Goal: Answer question/provide support

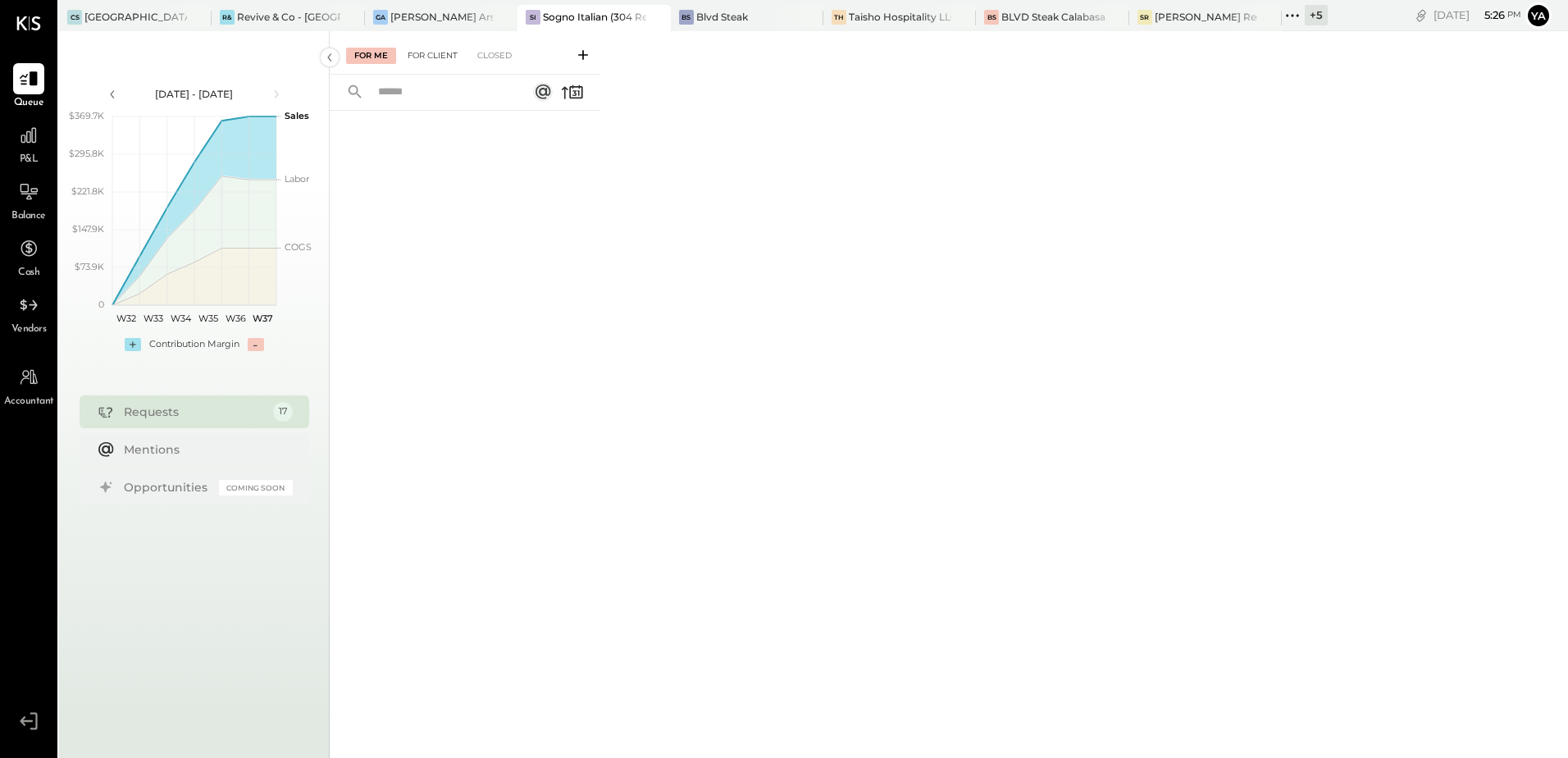
click at [437, 63] on div "For Client" at bounding box center [433, 56] width 66 height 17
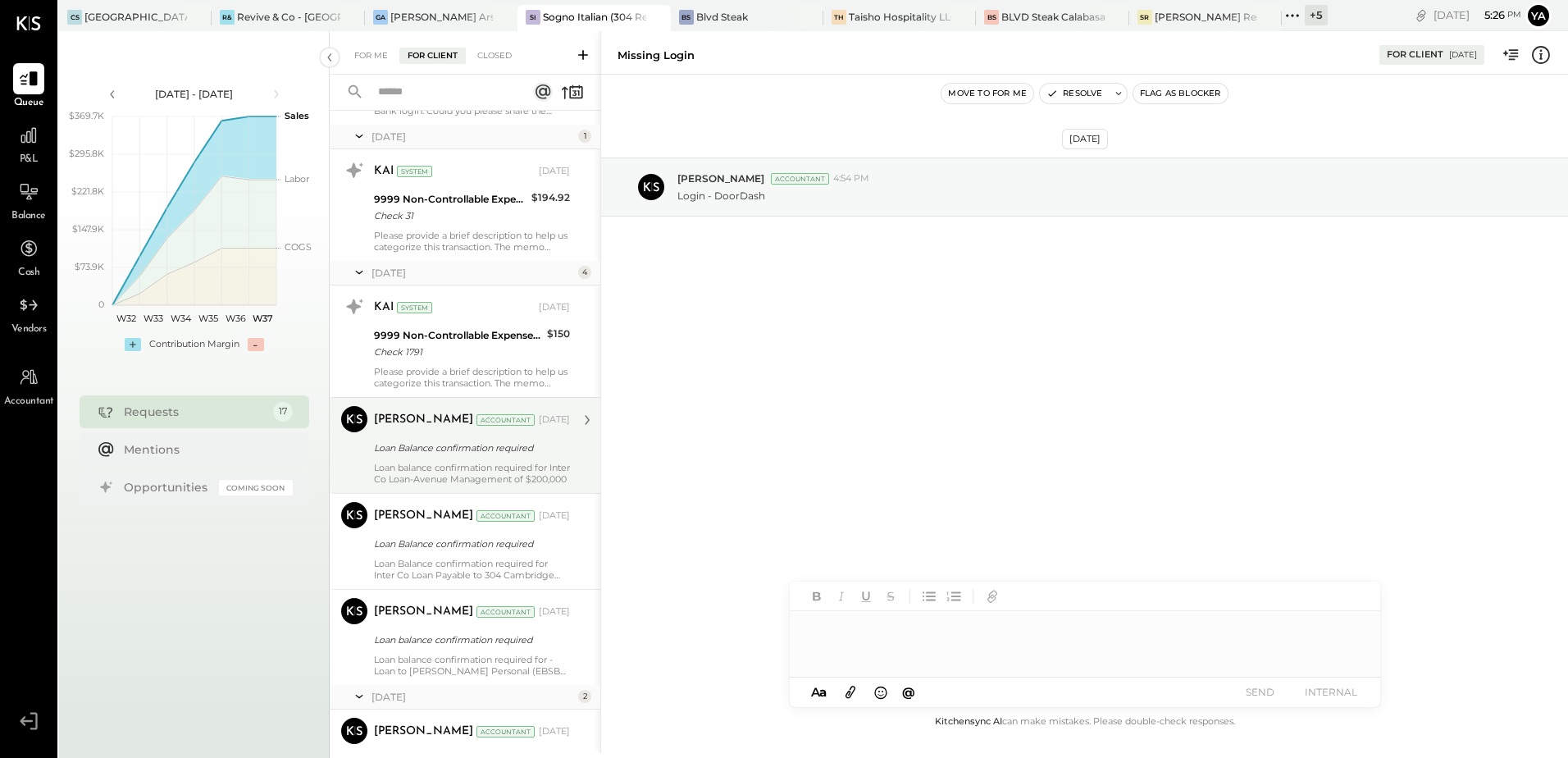
scroll to position [820, 0]
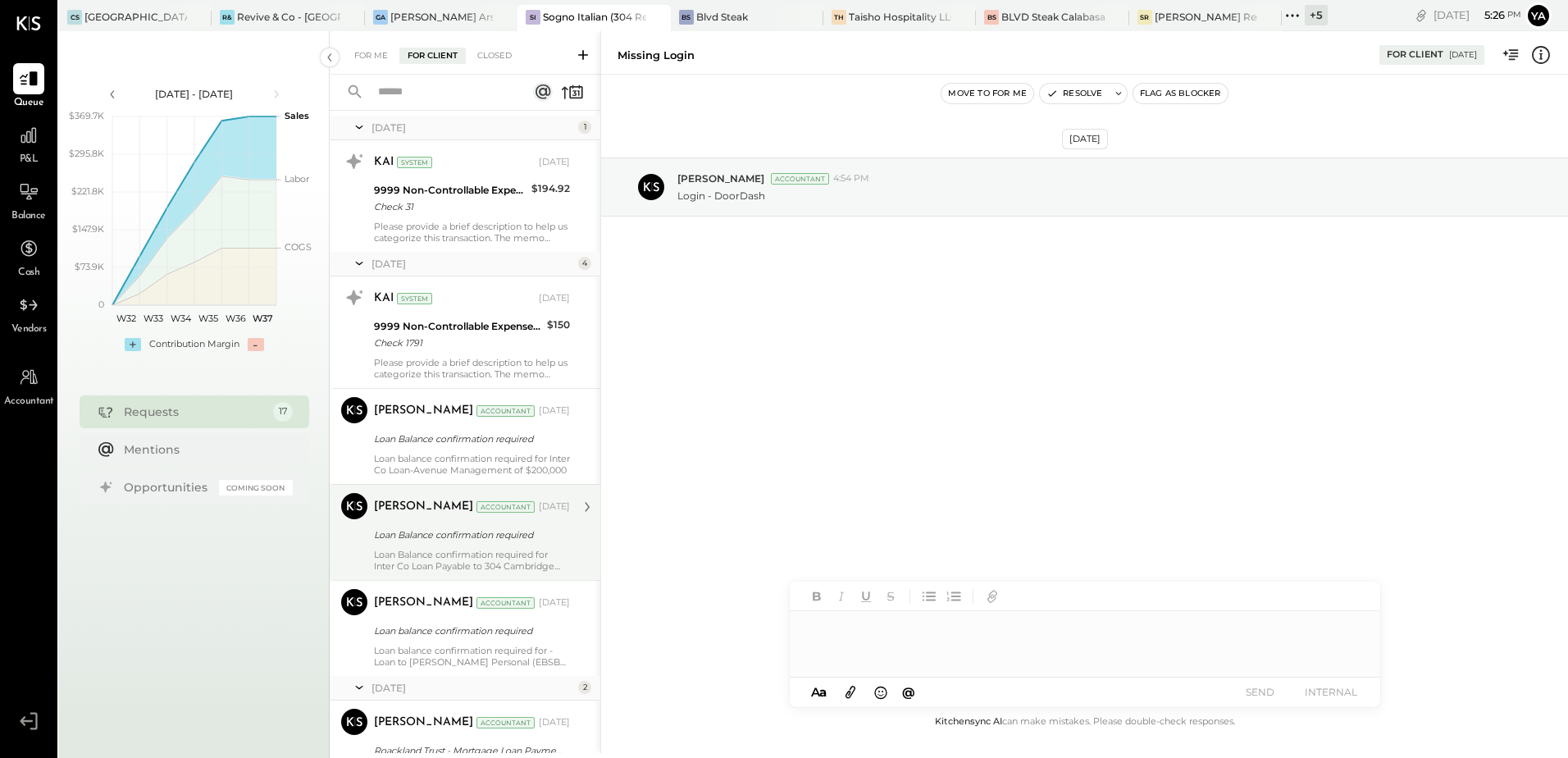
click at [438, 528] on div "Loan Balance confirmation required" at bounding box center [470, 534] width 191 height 17
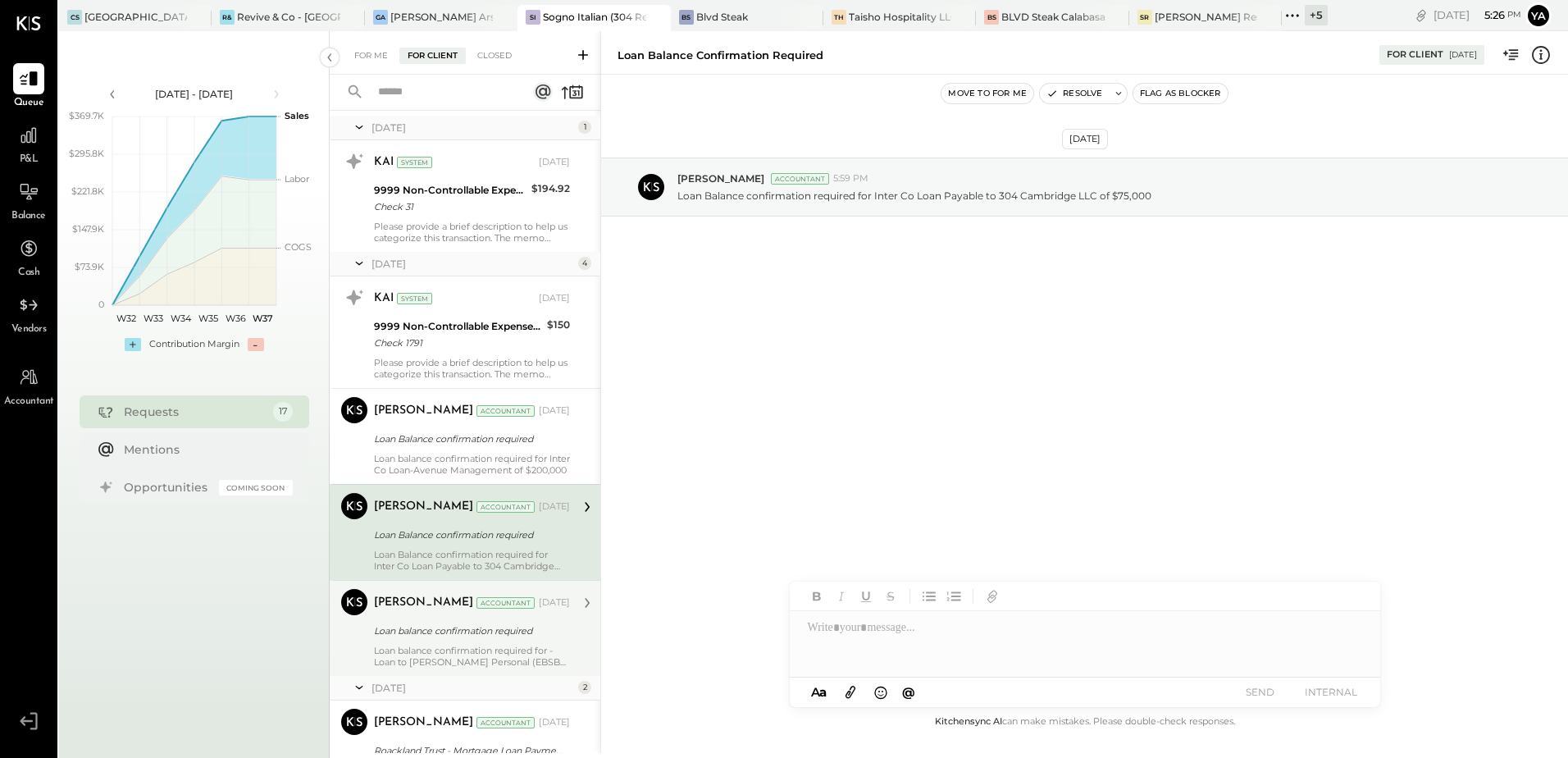
click at [440, 626] on div "Loan balance confirmation required" at bounding box center [470, 630] width 191 height 17
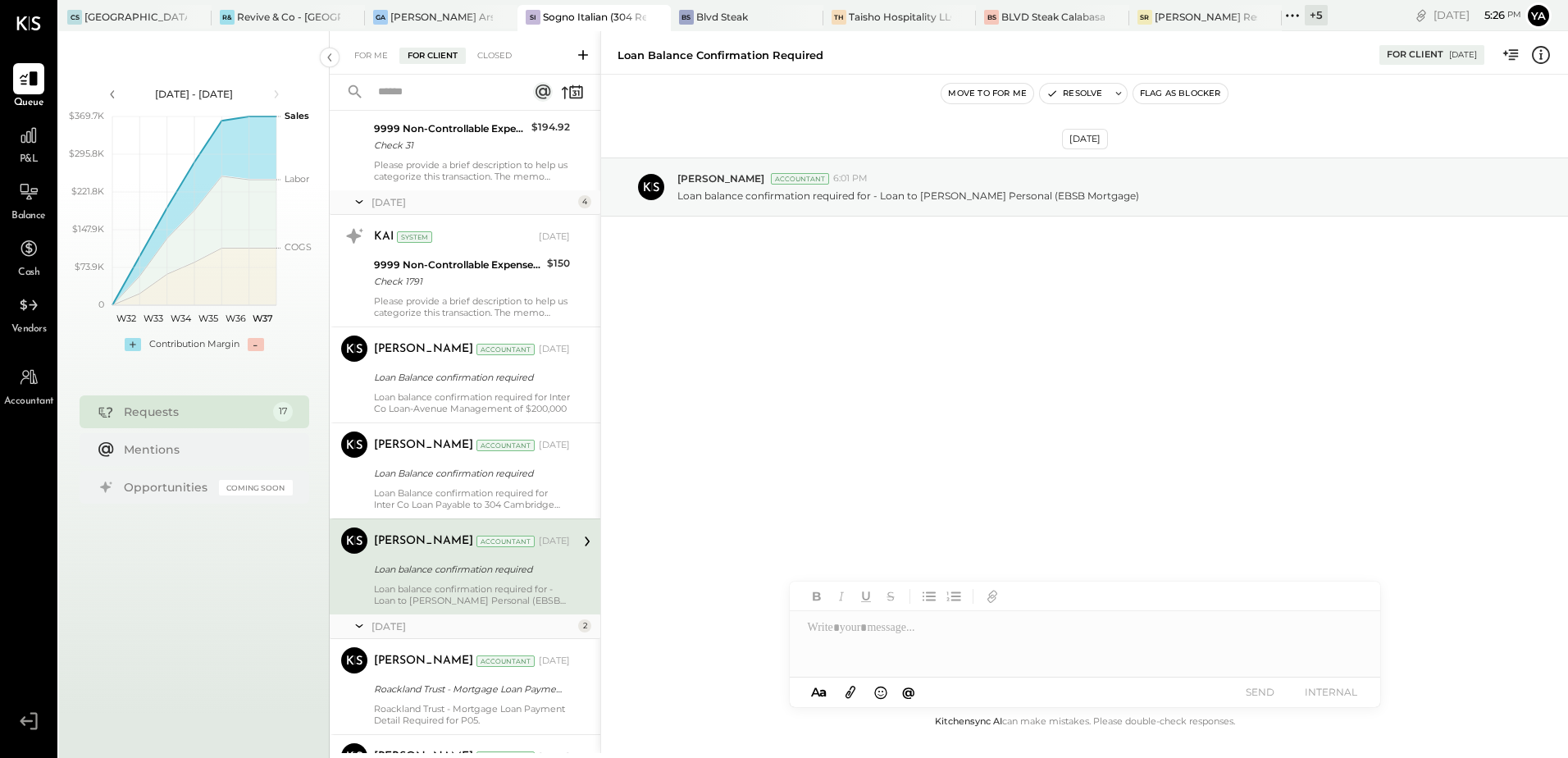
scroll to position [984, 0]
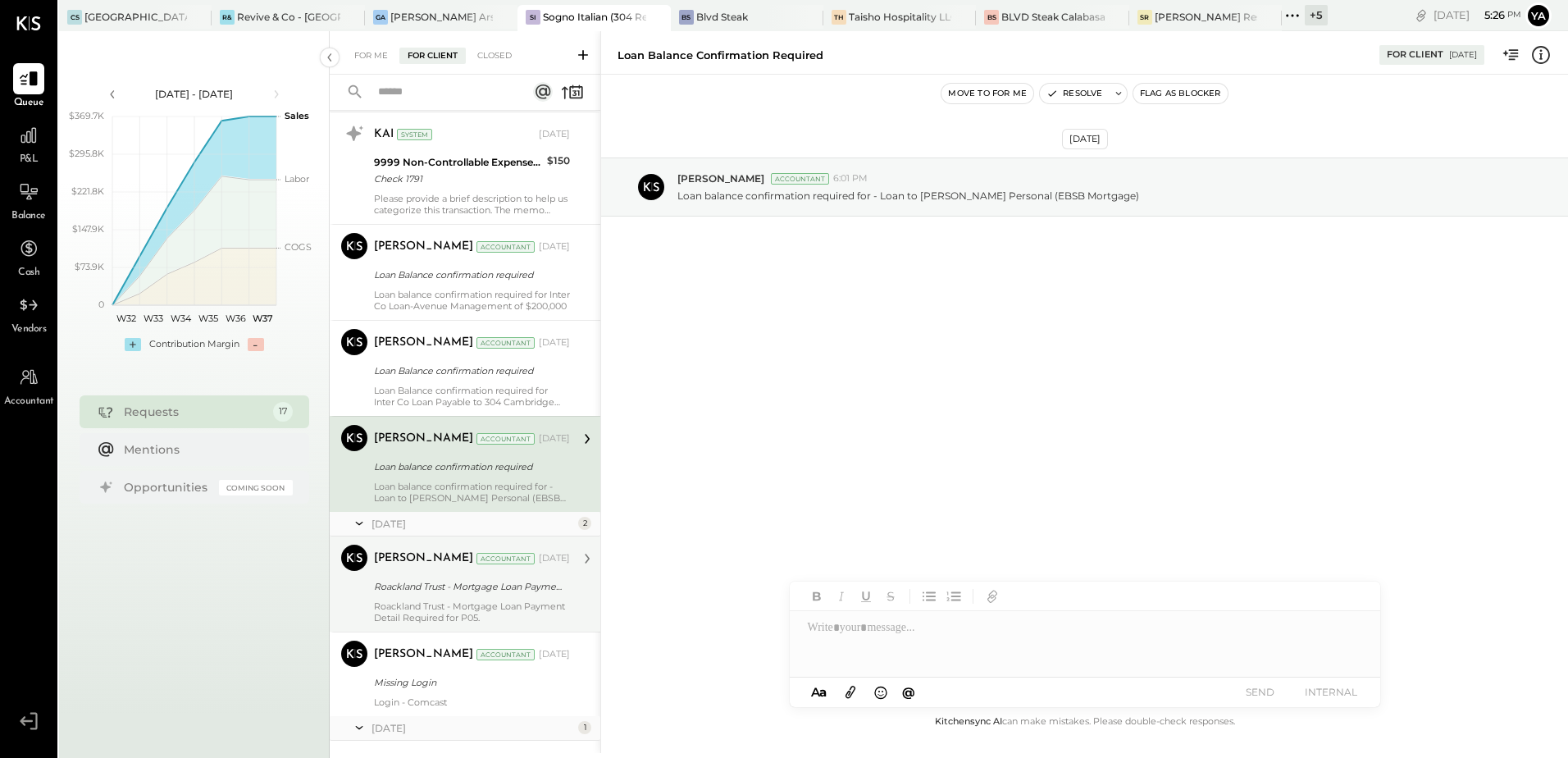
click at [453, 602] on div "Roackland Trust - Mortgage Loan Payment Detail Required for P05." at bounding box center [472, 612] width 196 height 23
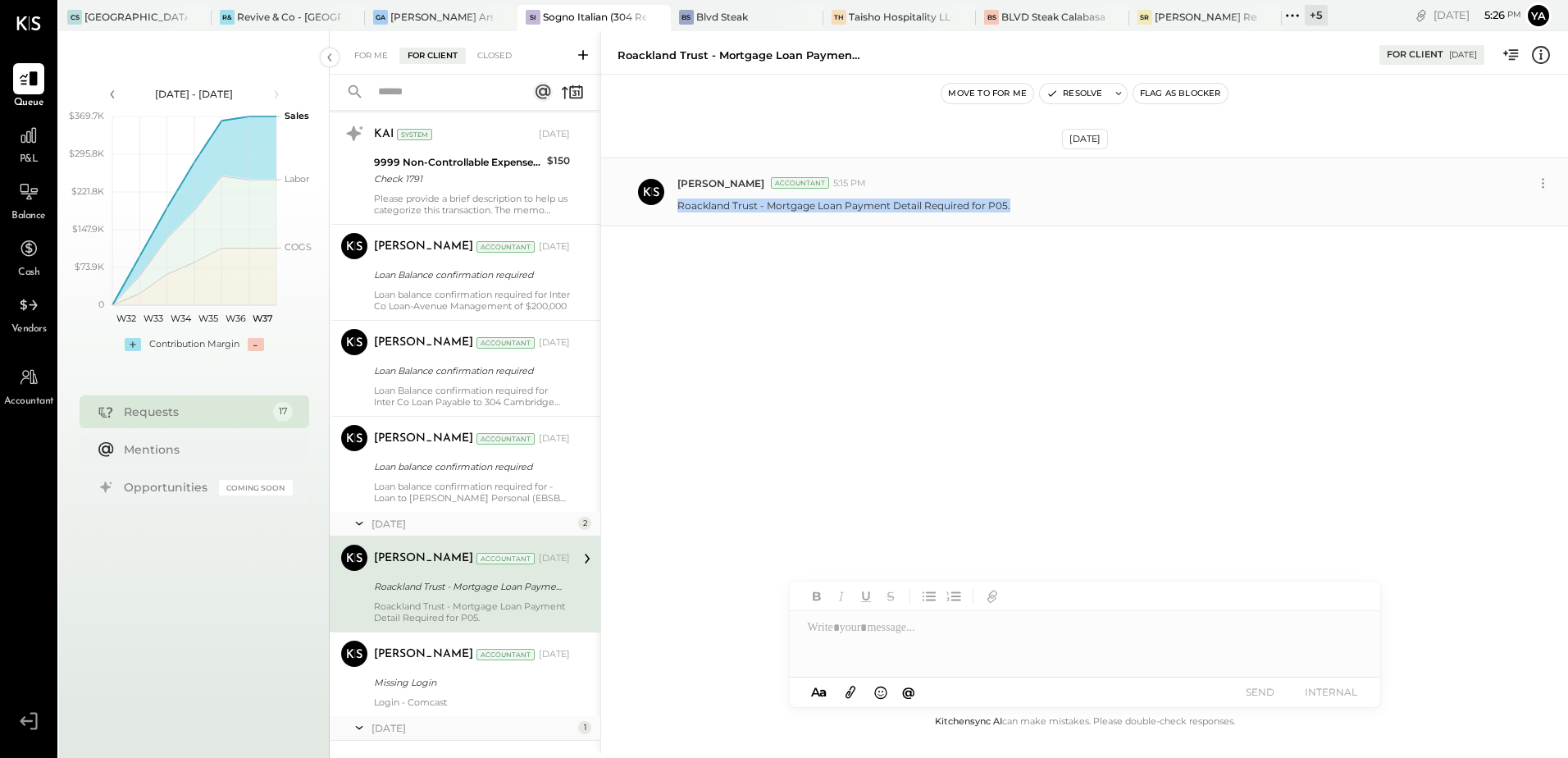
drag, startPoint x: 674, startPoint y: 212, endPoint x: 1009, endPoint y: 213, distance: 335.0
click at [1009, 213] on div "[PERSON_NAME] Accountant 5:15 PM Roackland Trust - Mortgage Loan Payment Detail…" at bounding box center [1084, 191] width 967 height 69
copy p "Roackland Trust - Mortgage Loan Payment Detail Required for P05."
click at [923, 626] on div at bounding box center [1084, 643] width 590 height 65
paste div
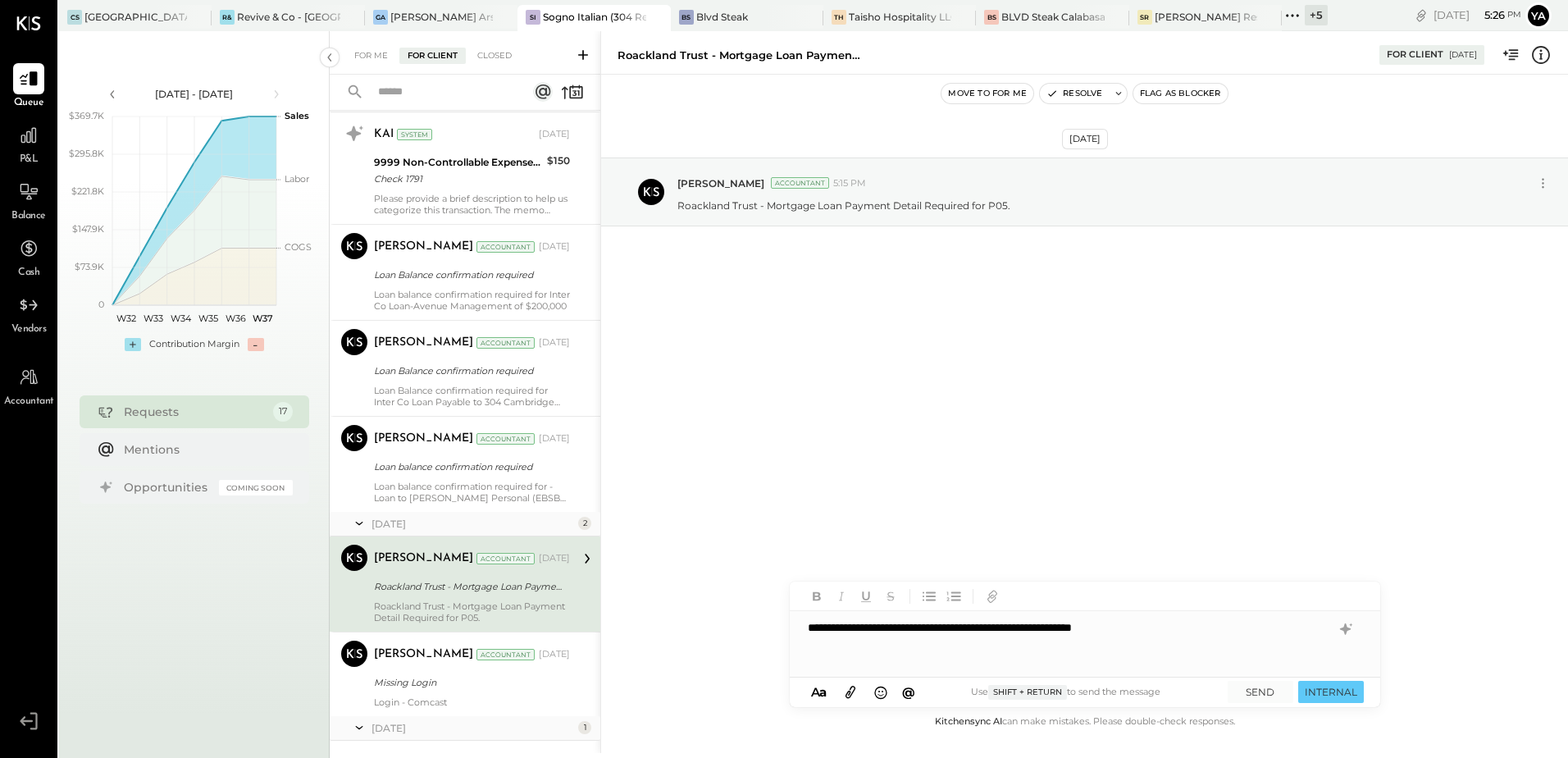
click at [898, 627] on div "**********" at bounding box center [1084, 643] width 590 height 65
click at [1190, 627] on div "**********" at bounding box center [1084, 643] width 590 height 65
drag, startPoint x: 1192, startPoint y: 636, endPoint x: 1152, endPoint y: 643, distance: 40.6
click at [1152, 643] on div "**********" at bounding box center [1084, 643] width 590 height 65
click at [1273, 687] on button "SEND" at bounding box center [1260, 692] width 65 height 22
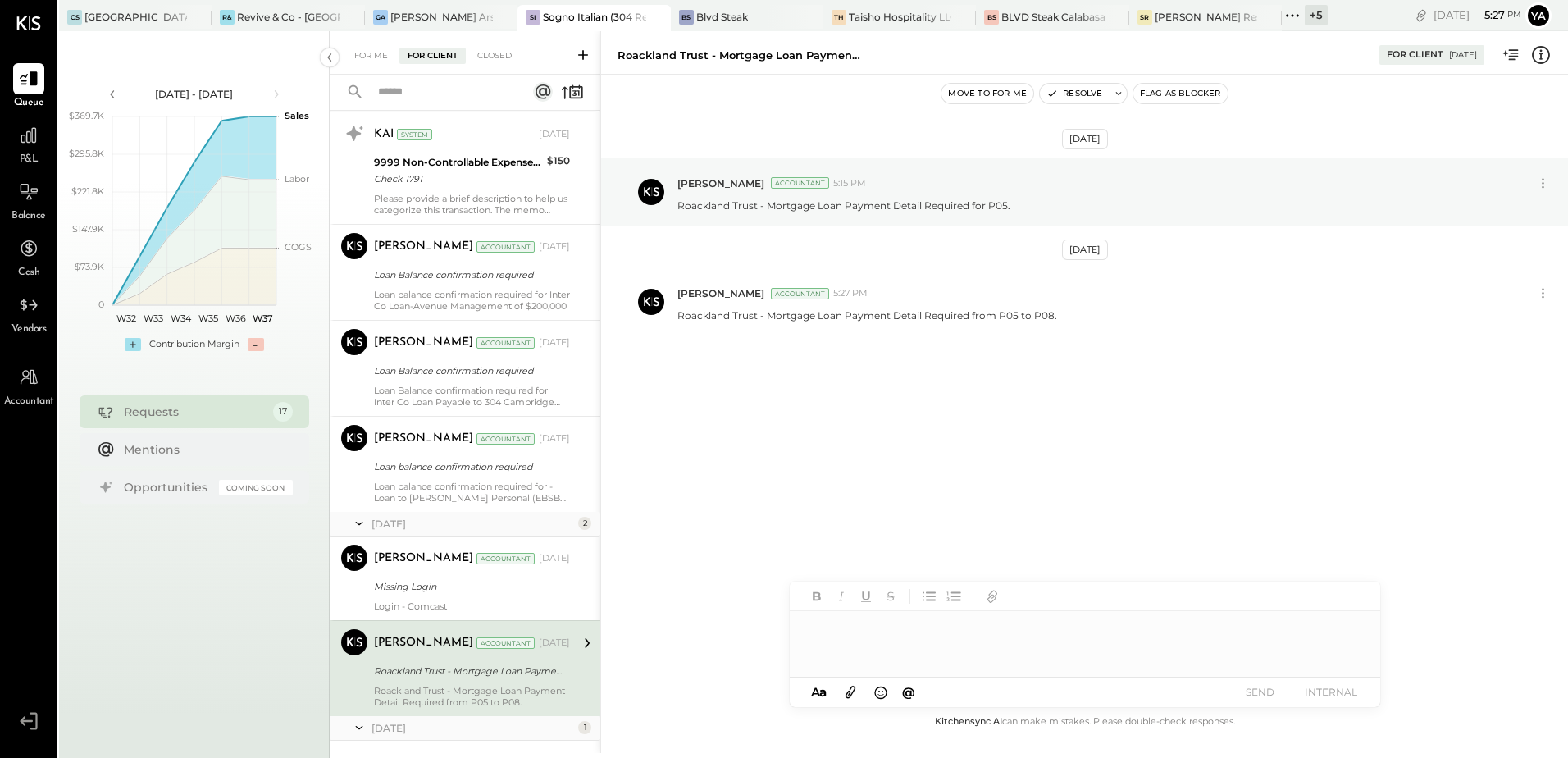
scroll to position [1218, 0]
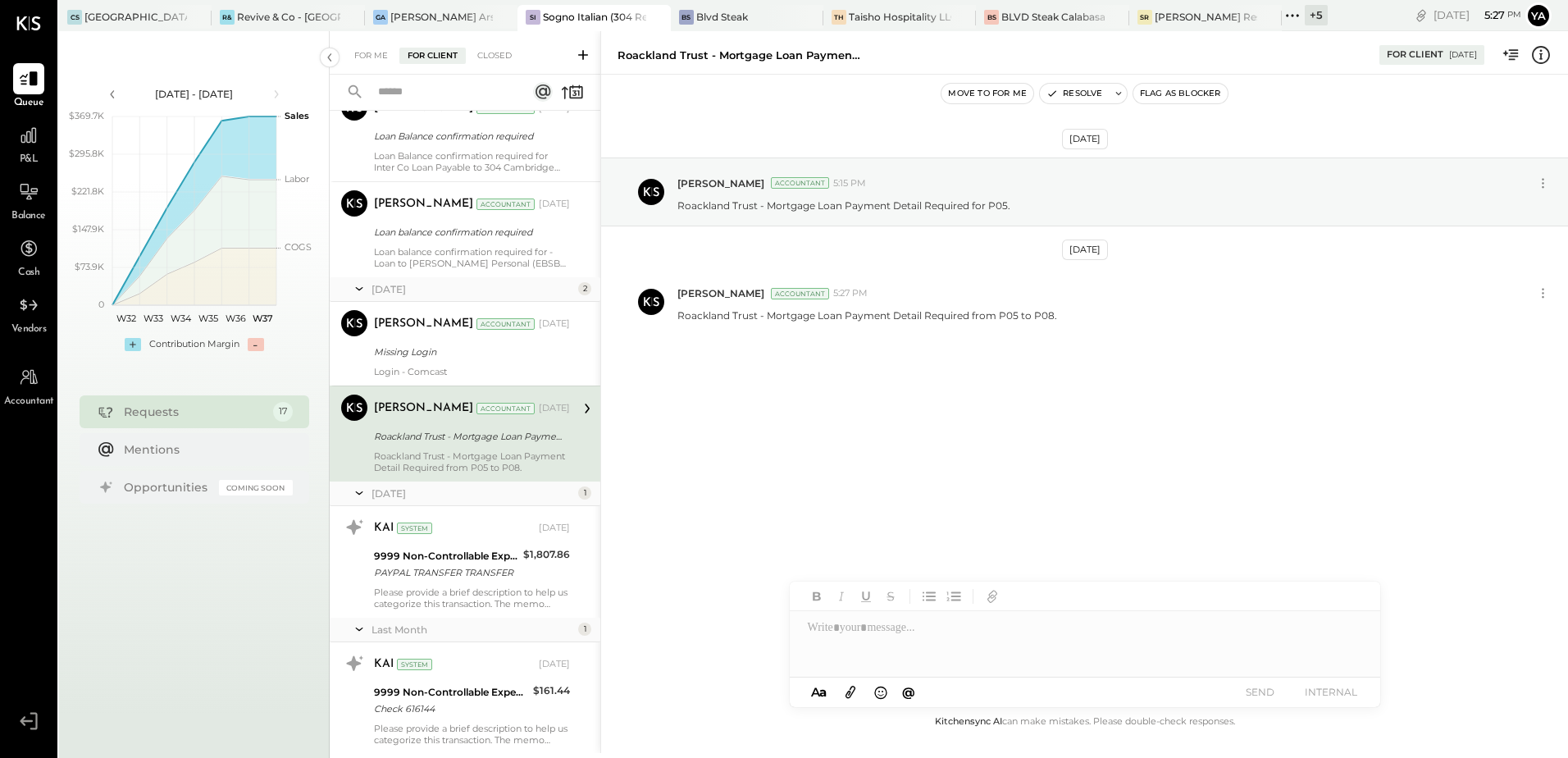
click at [496, 432] on div "Roackland Trust - Mortgage Loan Payment Detail - P05" at bounding box center [470, 436] width 191 height 17
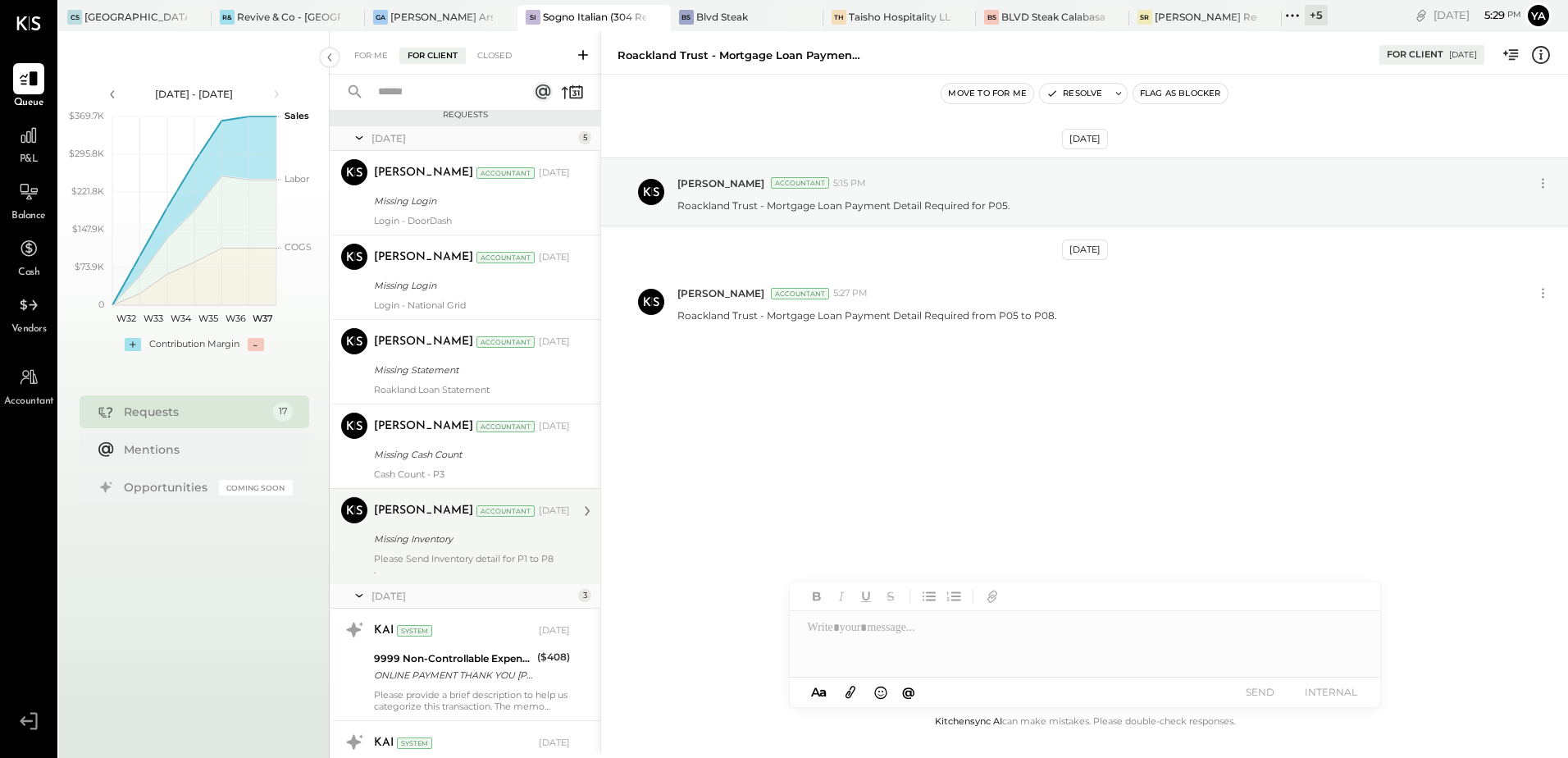
scroll to position [0, 0]
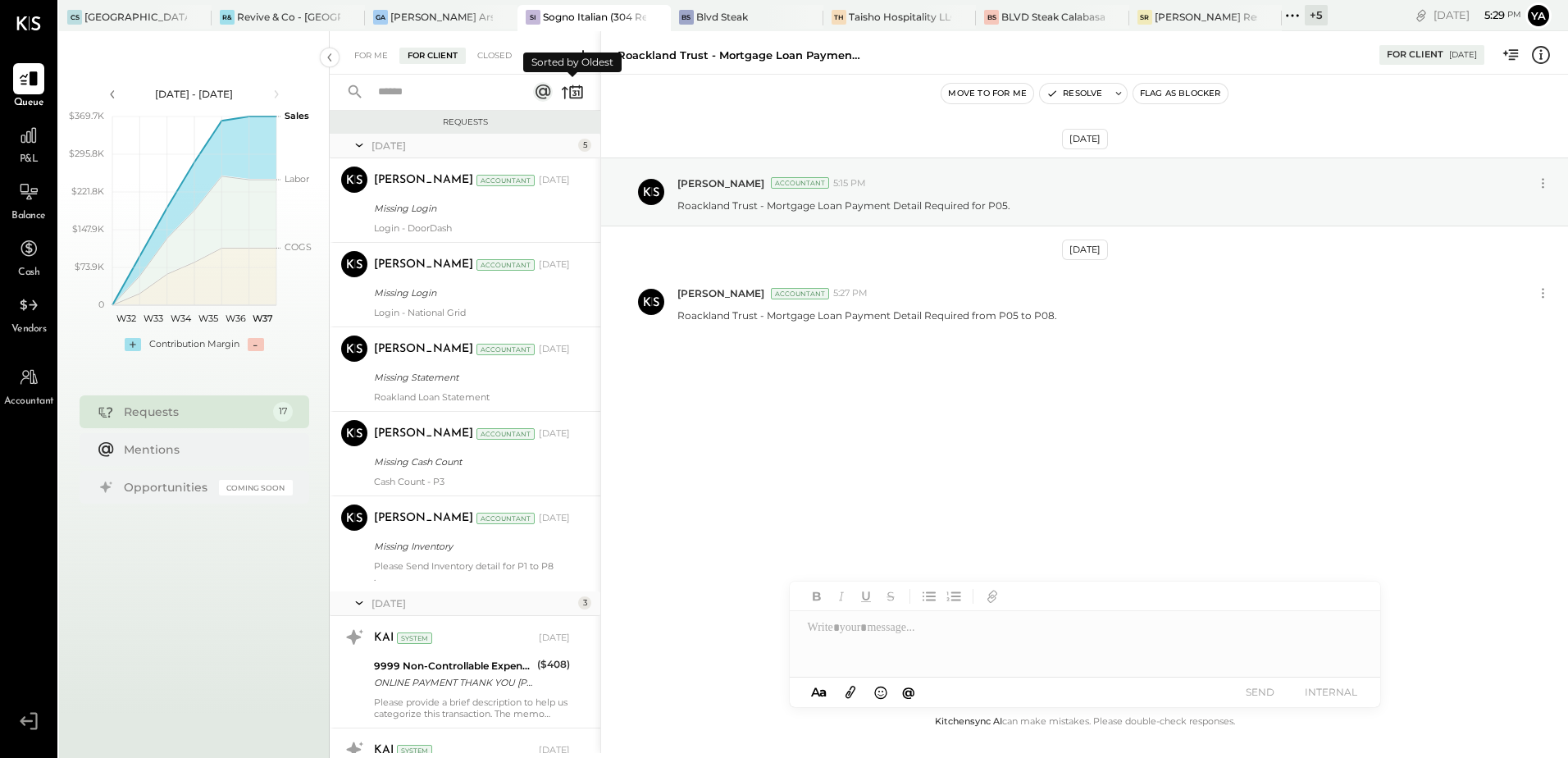
click at [583, 95] on icon at bounding box center [572, 92] width 23 height 23
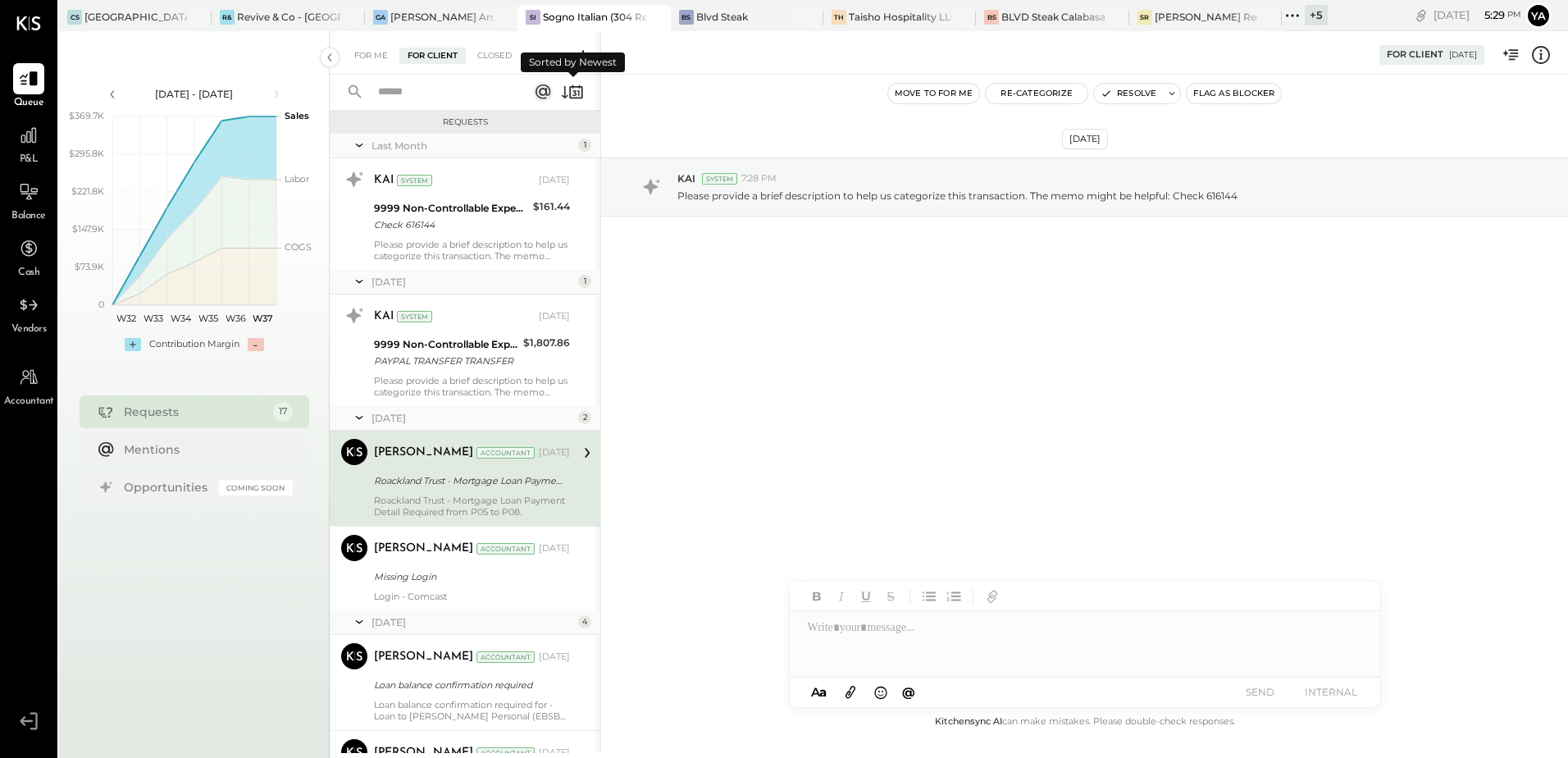
click at [582, 95] on icon at bounding box center [572, 92] width 23 height 23
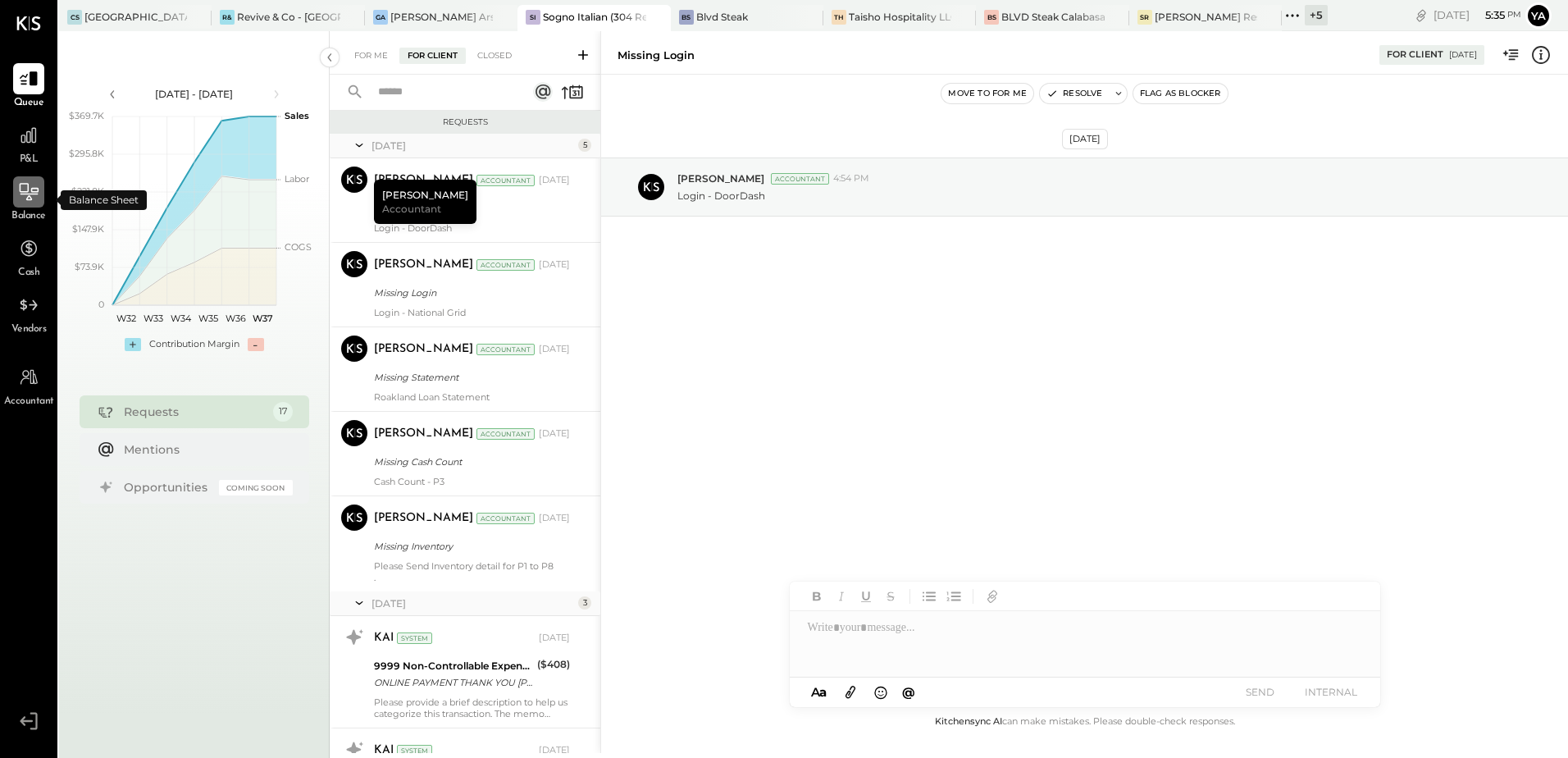
click at [35, 198] on icon at bounding box center [28, 192] width 21 height 21
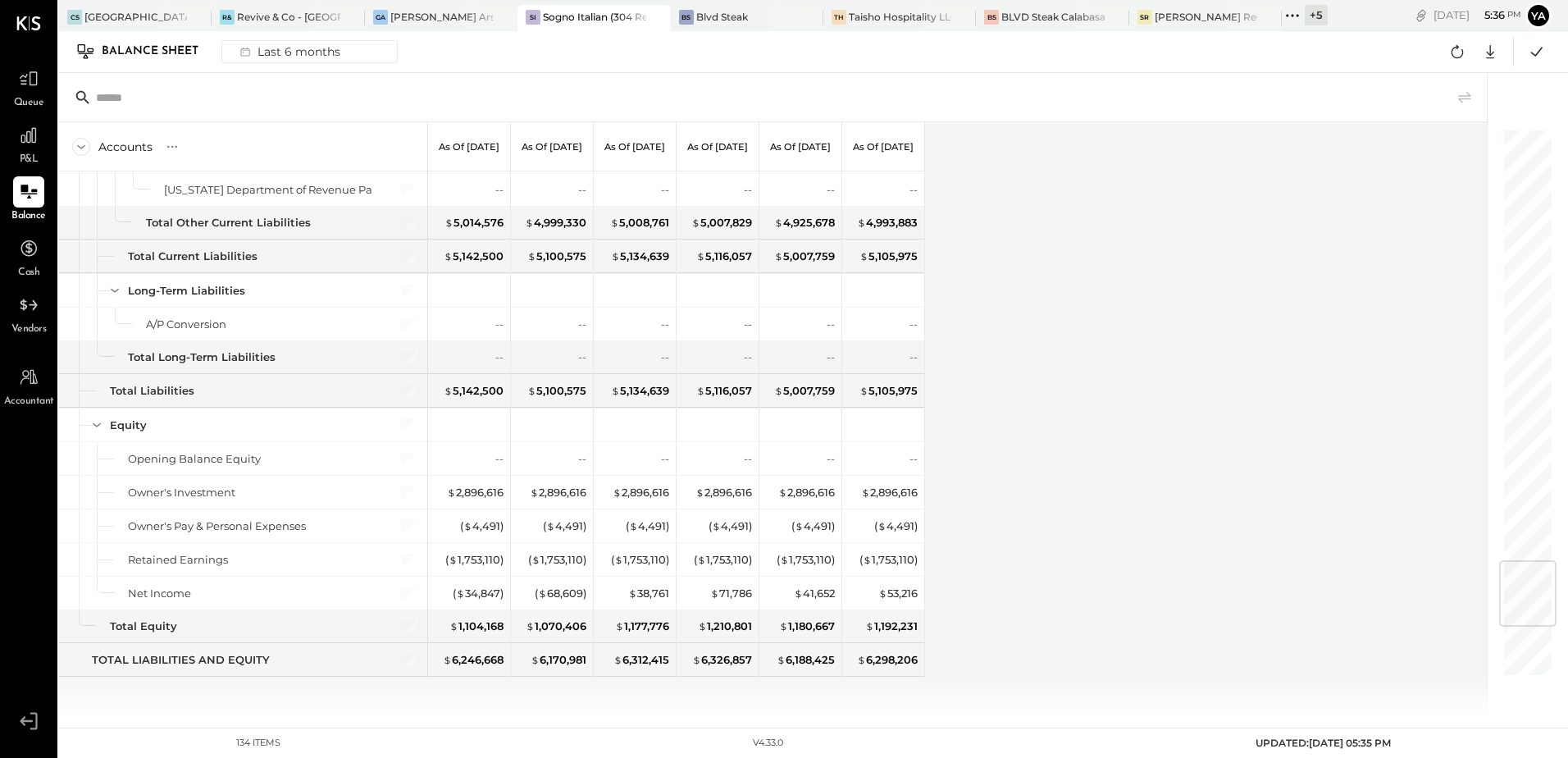
scroll to position [3506, 0]
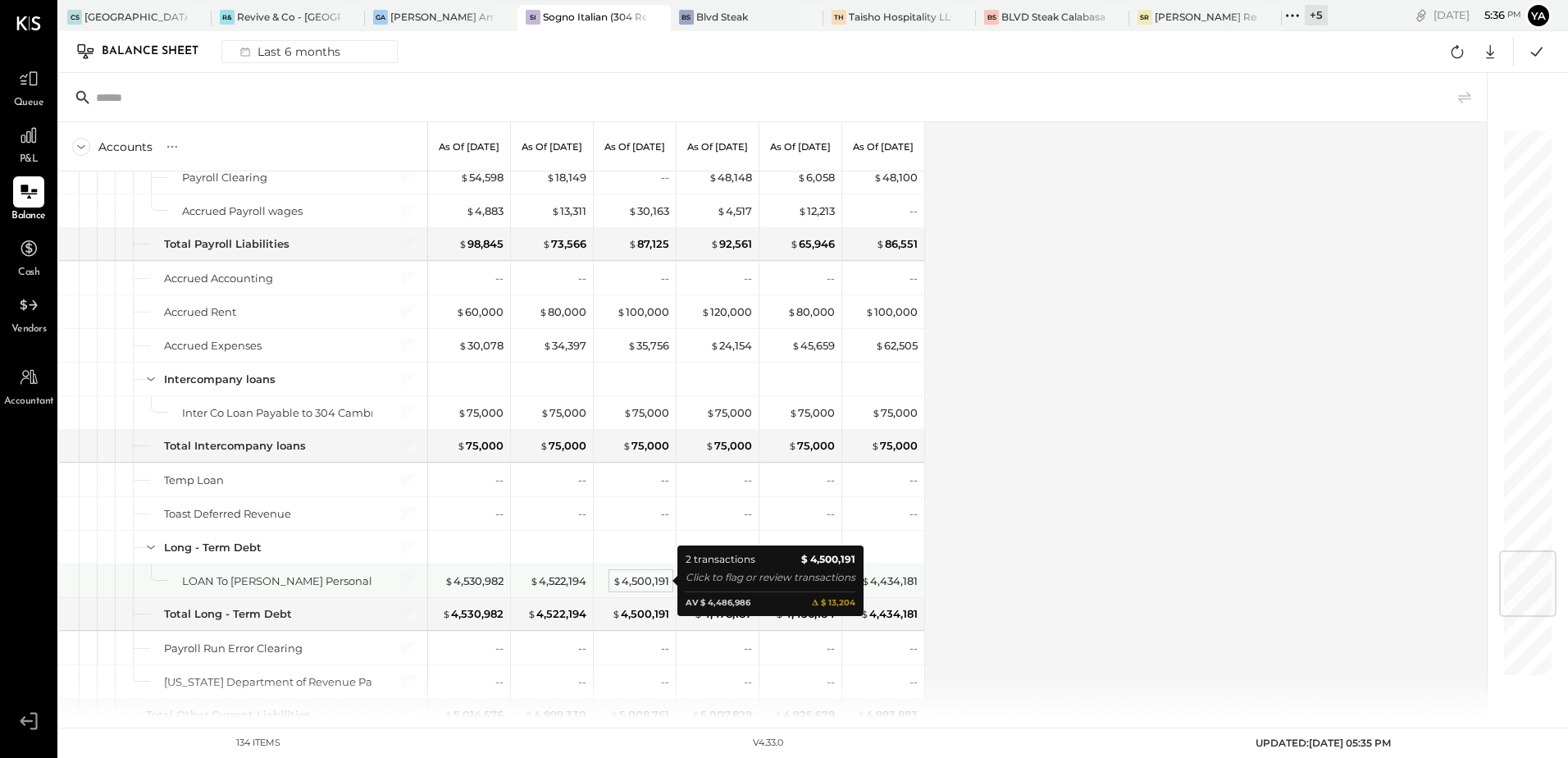
click at [641, 585] on div "$ 4,500,191" at bounding box center [641, 581] width 57 height 16
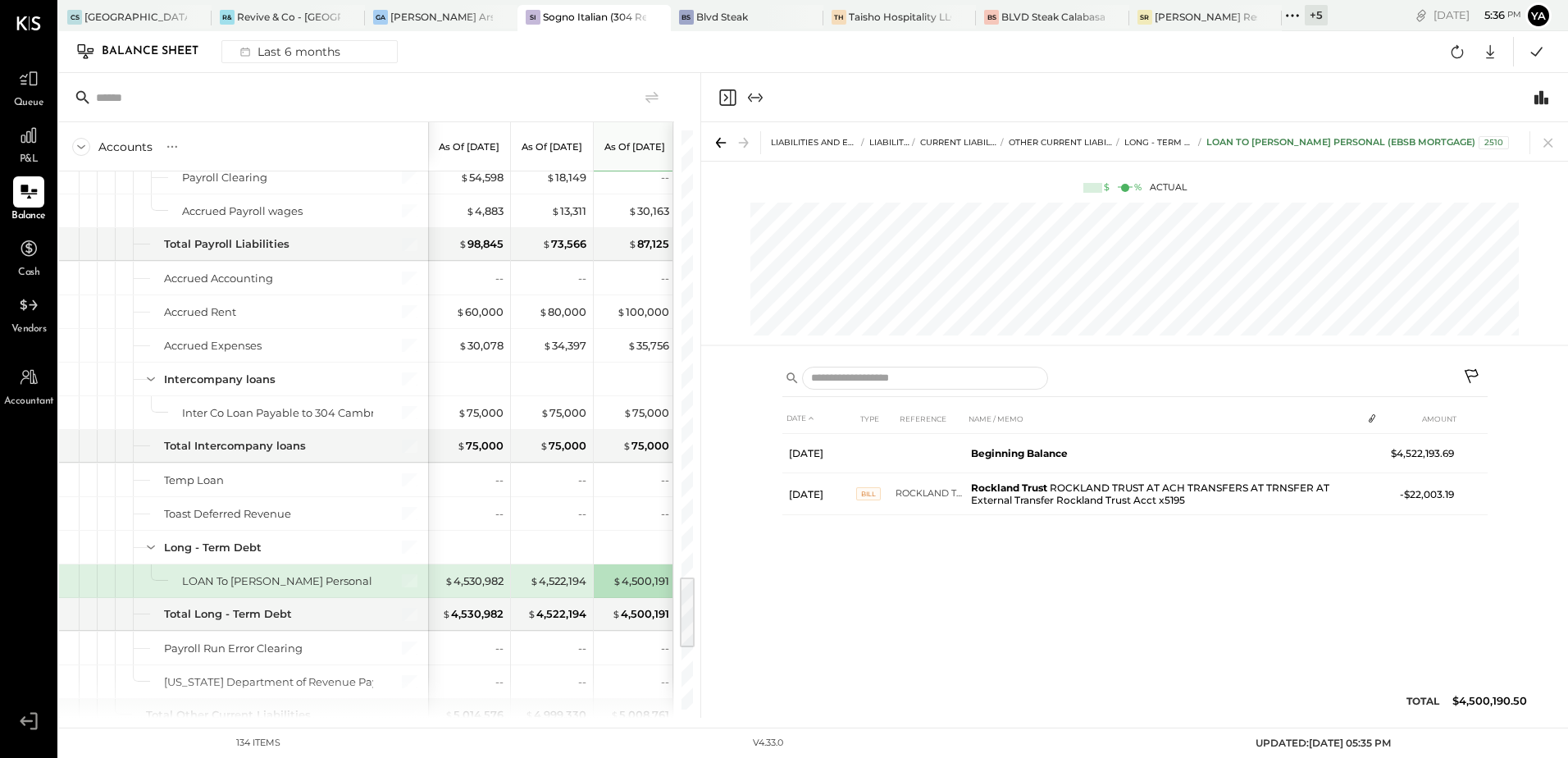
click at [1296, 617] on div "DATE TYPE REFERENCE NAME / MEMO AMOUNT [DATE] Beginning Balance $4,522,193.69 […" at bounding box center [1135, 565] width 705 height 322
click at [483, 580] on div "$ 4,530,982" at bounding box center [474, 581] width 59 height 16
click at [553, 578] on div "$ 4,522,194" at bounding box center [558, 581] width 57 height 16
click at [620, 585] on span "$" at bounding box center [616, 580] width 9 height 13
click at [1473, 376] on icon at bounding box center [1471, 376] width 14 height 14
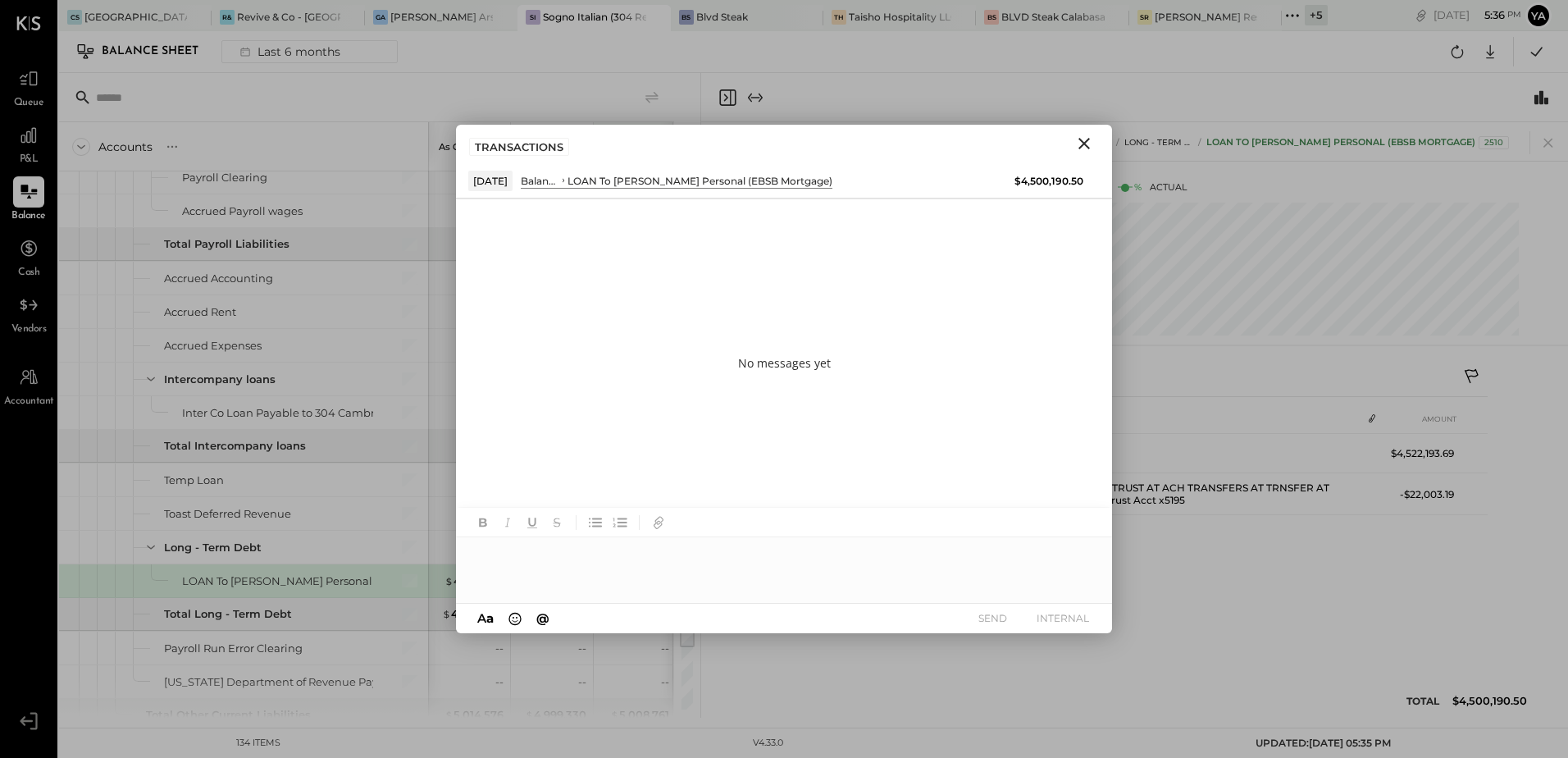
click at [593, 559] on div at bounding box center [784, 569] width 657 height 65
click at [716, 554] on div "**********" at bounding box center [784, 569] width 657 height 65
click at [773, 557] on div "**********" at bounding box center [784, 569] width 657 height 65
click at [639, 556] on div "**********" at bounding box center [784, 569] width 657 height 65
click at [704, 550] on div "**********" at bounding box center [784, 569] width 657 height 65
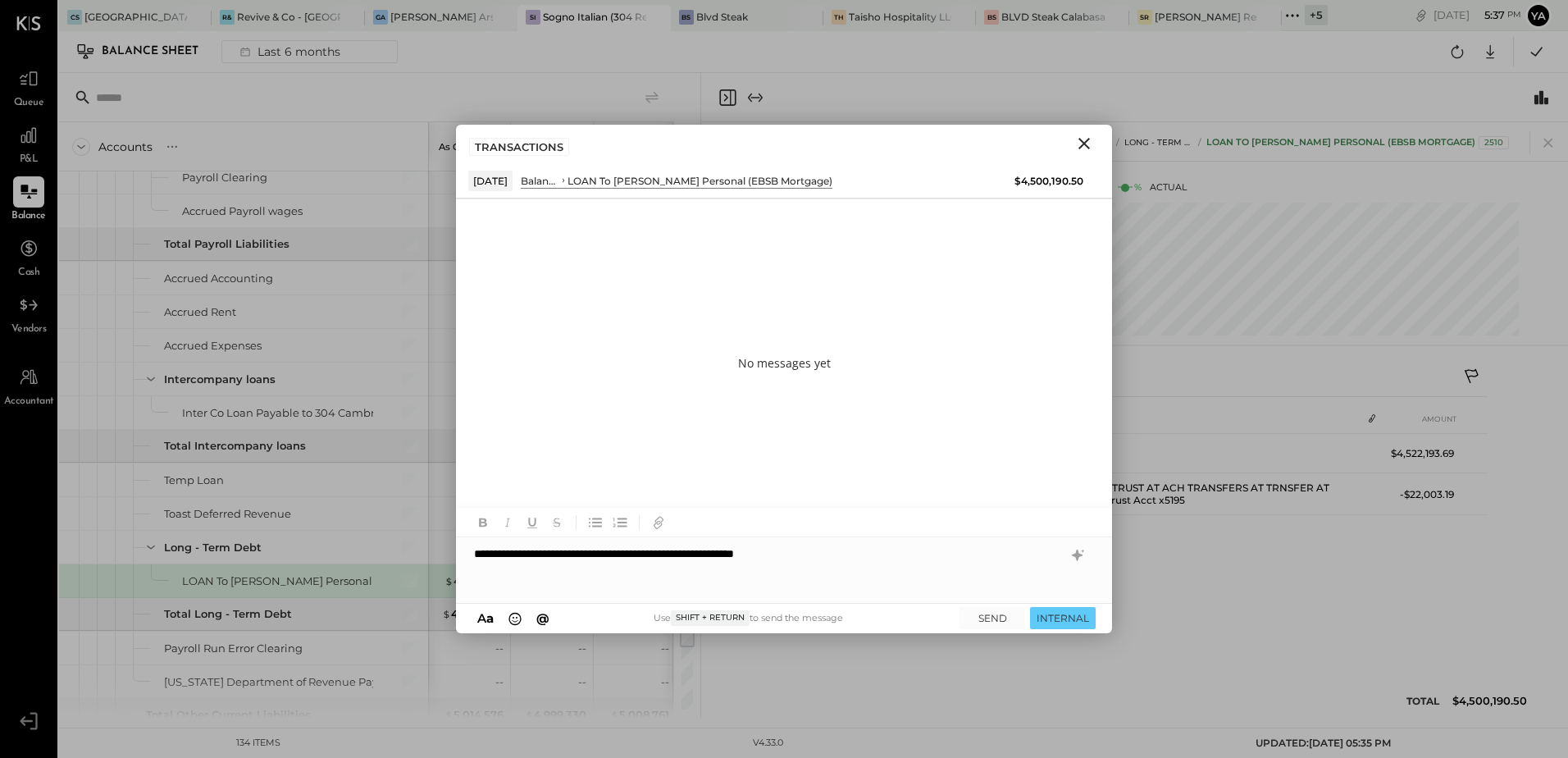
click at [724, 544] on div "**********" at bounding box center [784, 569] width 657 height 65
click at [666, 557] on div "**********" at bounding box center [784, 569] width 657 height 65
click at [911, 554] on div "**********" at bounding box center [784, 569] width 657 height 65
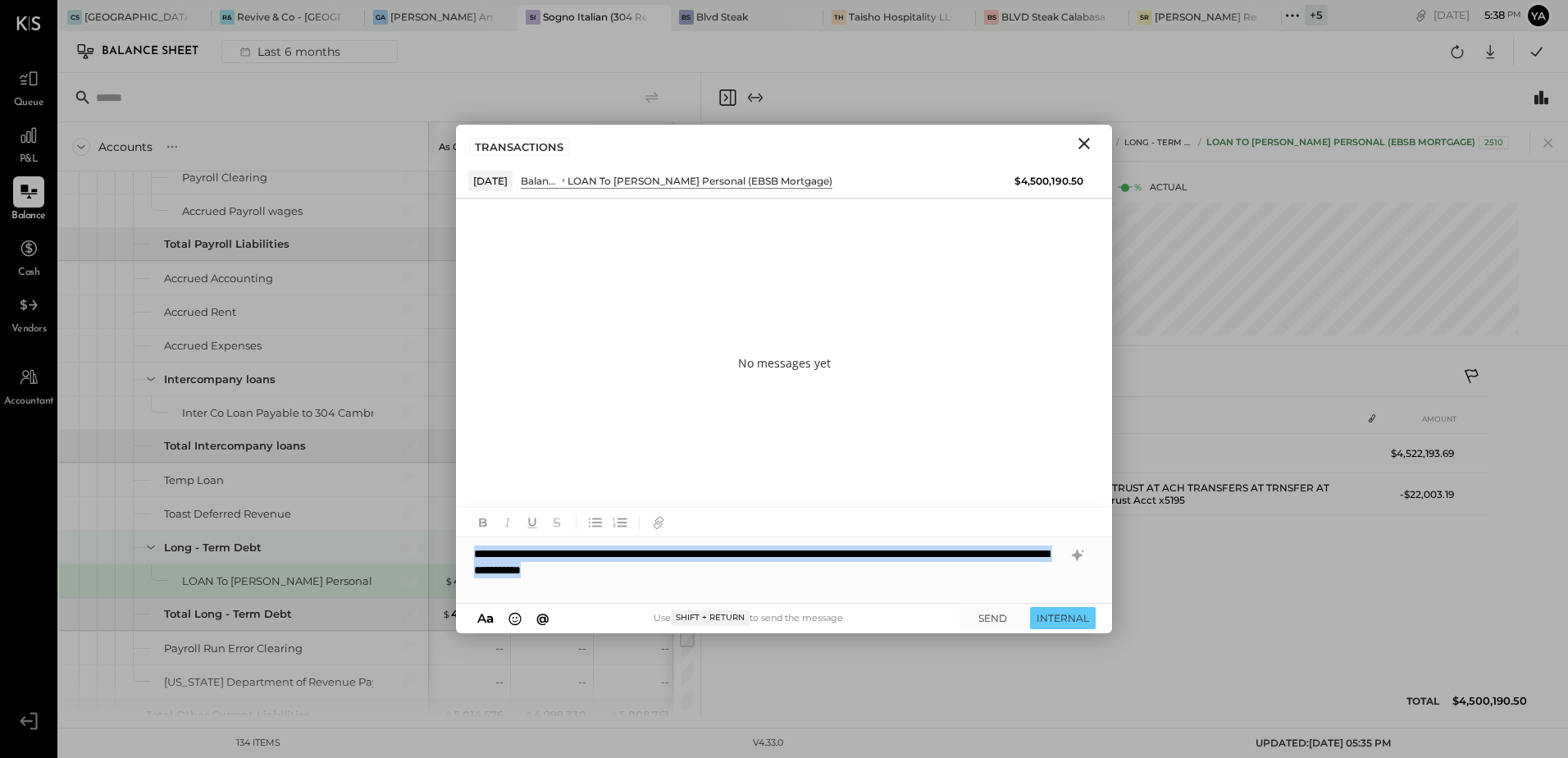
drag, startPoint x: 834, startPoint y: 570, endPoint x: 428, endPoint y: 554, distance: 406.3
click at [428, 554] on div "Accounts S GL As of [DATE] As of [DATE] As of [DATE] As of [DATE] As of [DATE] …" at bounding box center [813, 396] width 1509 height 645
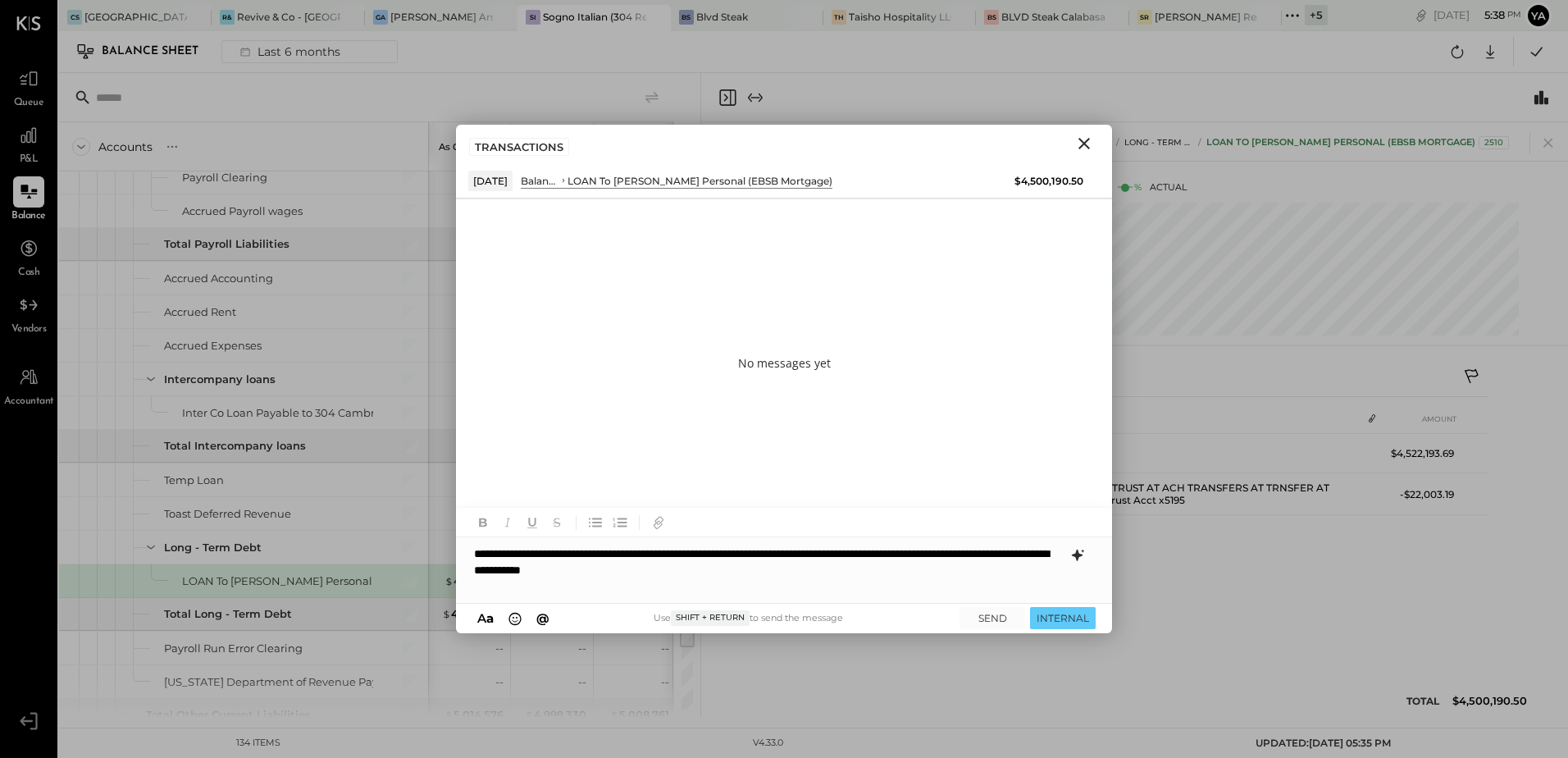
click at [1077, 554] on icon at bounding box center [1077, 555] width 11 height 12
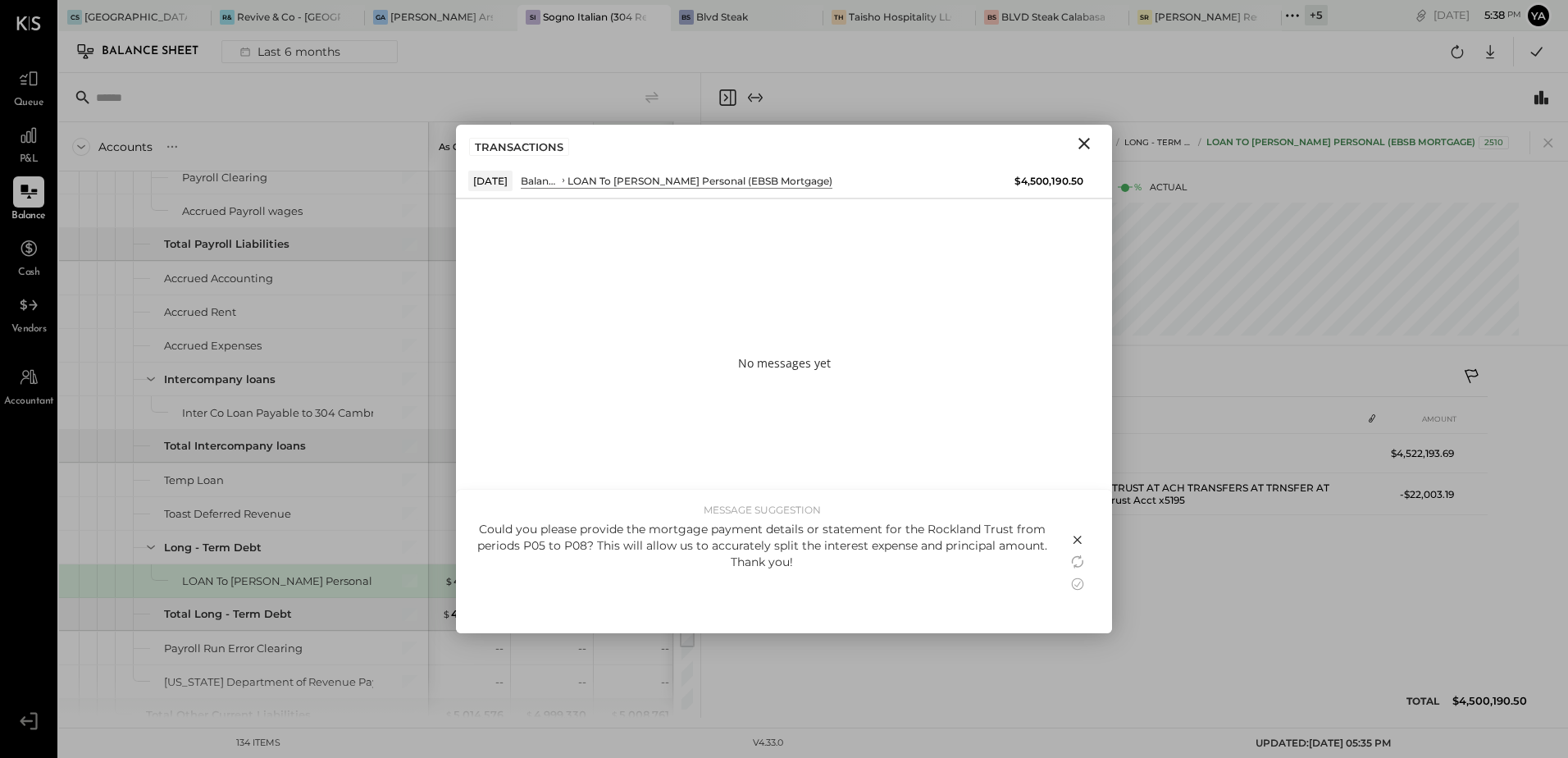
click at [801, 558] on div "Could you please provide the mortgage payment details or statement for the Rock…" at bounding box center [762, 545] width 579 height 49
drag, startPoint x: 809, startPoint y: 565, endPoint x: 734, endPoint y: 564, distance: 75.0
click at [734, 564] on div "Could you please provide the mortgage payment details or statement for the Rock…" at bounding box center [762, 545] width 579 height 49
click at [1076, 581] on icon at bounding box center [1078, 584] width 20 height 20
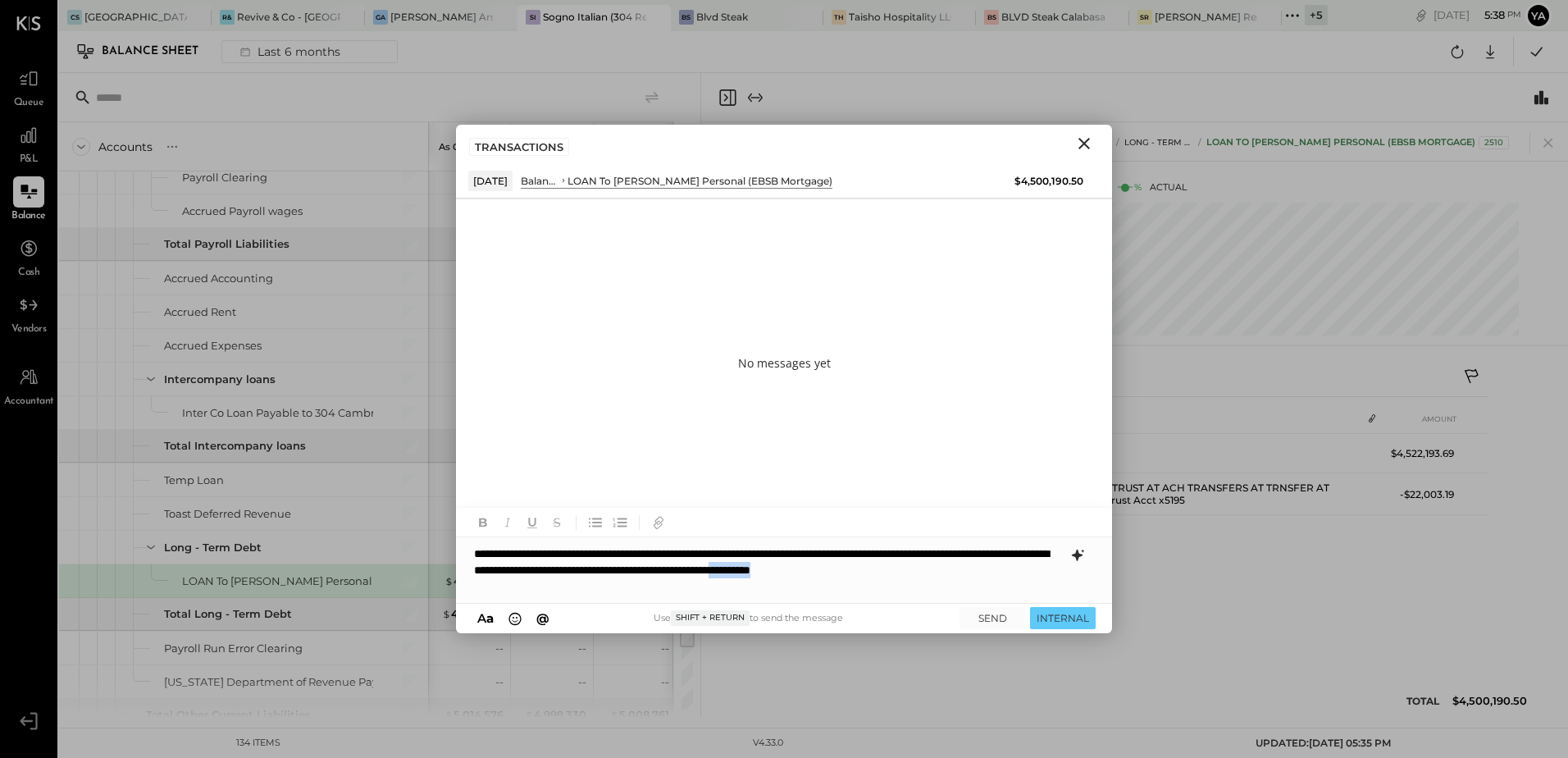
drag, startPoint x: 547, startPoint y: 596, endPoint x: 467, endPoint y: 590, distance: 80.2
click at [467, 590] on div "**********" at bounding box center [784, 569] width 657 height 65
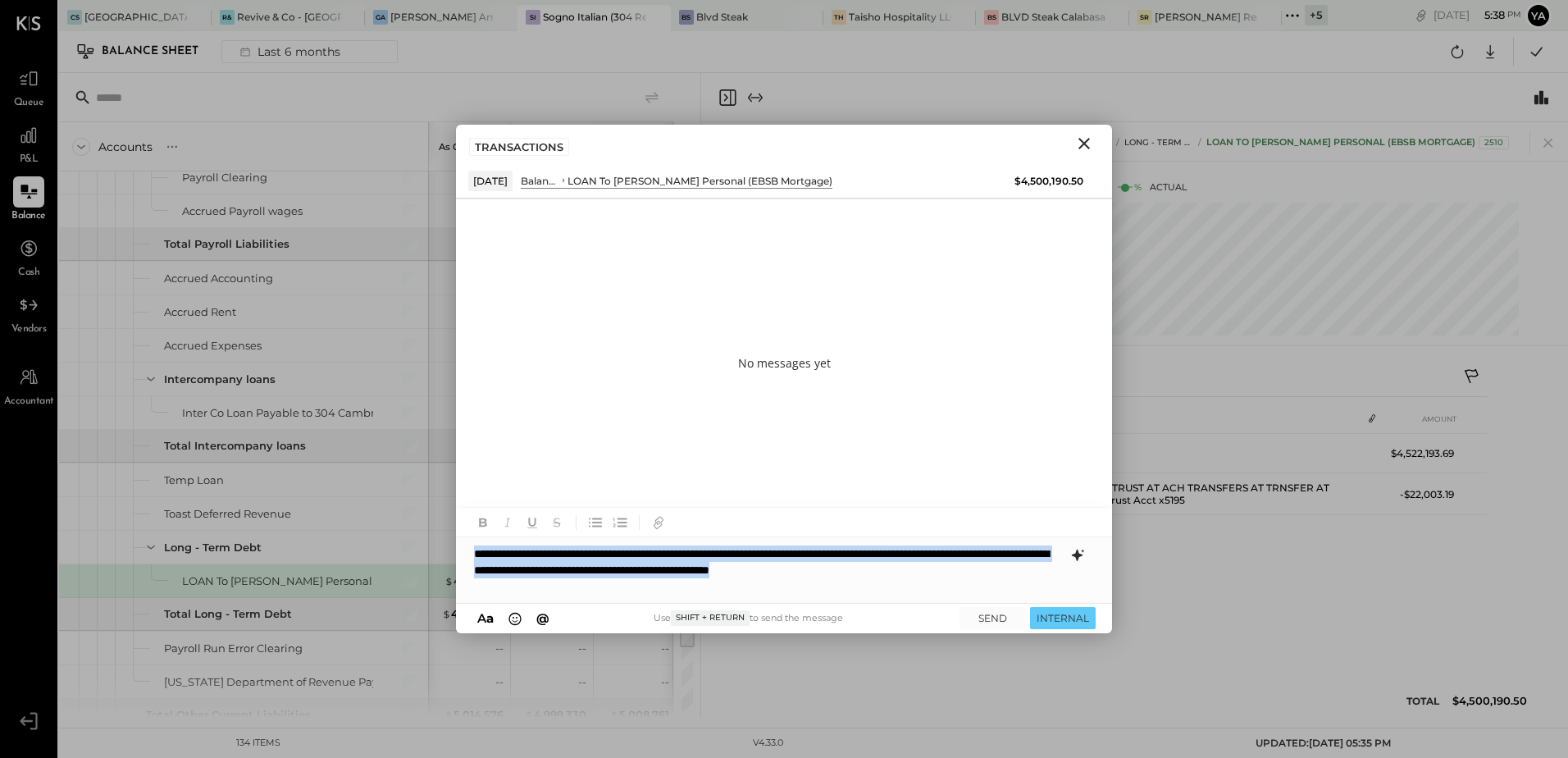
drag, startPoint x: 1049, startPoint y: 570, endPoint x: 460, endPoint y: 549, distance: 589.4
click at [460, 549] on div "**********" at bounding box center [784, 569] width 657 height 65
click at [998, 613] on button "SEND" at bounding box center [992, 617] width 65 height 22
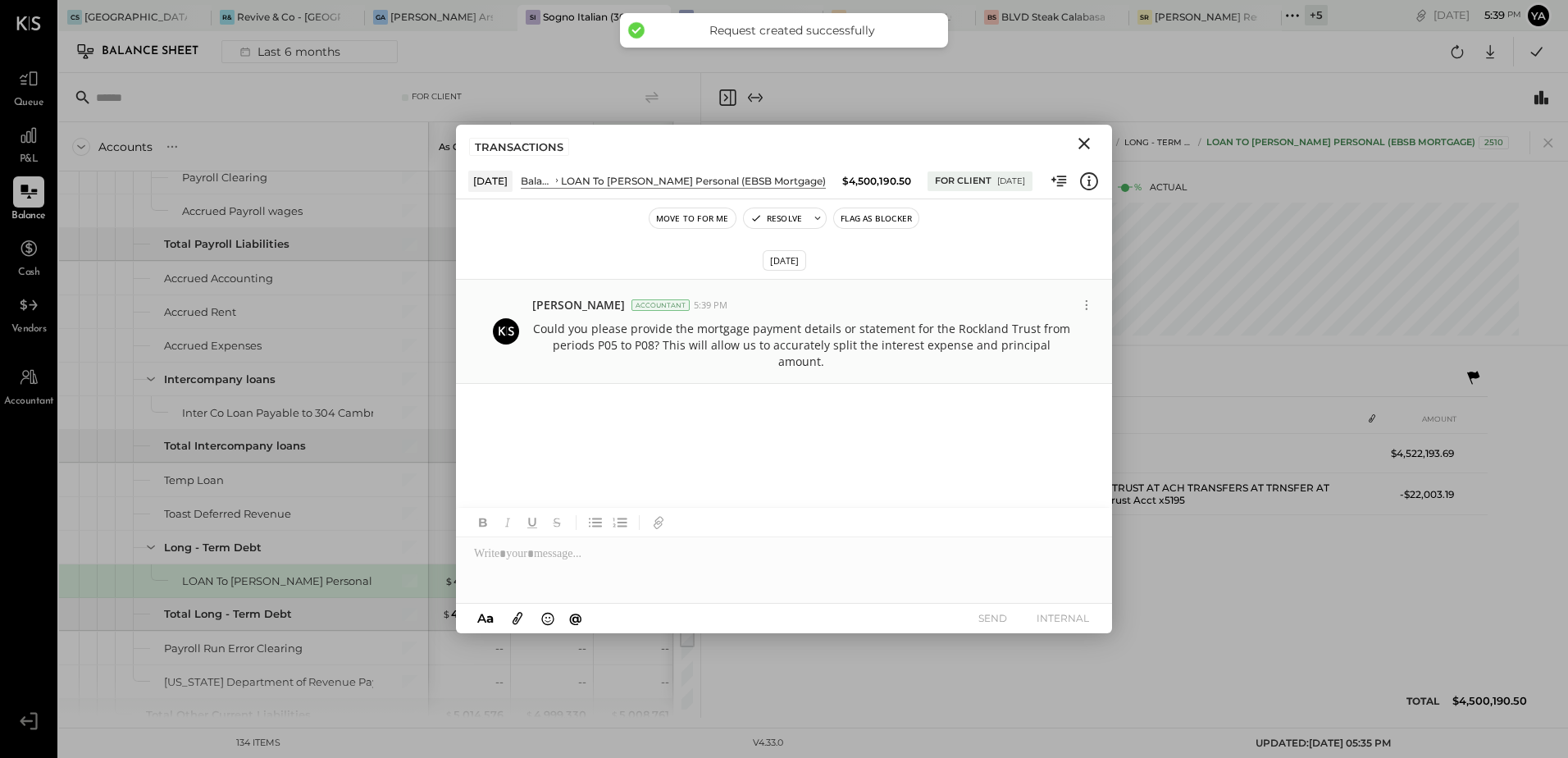
drag, startPoint x: 1069, startPoint y: 342, endPoint x: 543, endPoint y: 335, distance: 526.0
click at [543, 335] on p "Could you please provide the mortgage payment details or statement for the Rock…" at bounding box center [801, 345] width 538 height 49
copy p "Could you please provide the mortgage payment details or statement for the Rock…"
click at [1081, 141] on icon "Close" at bounding box center [1084, 144] width 12 height 12
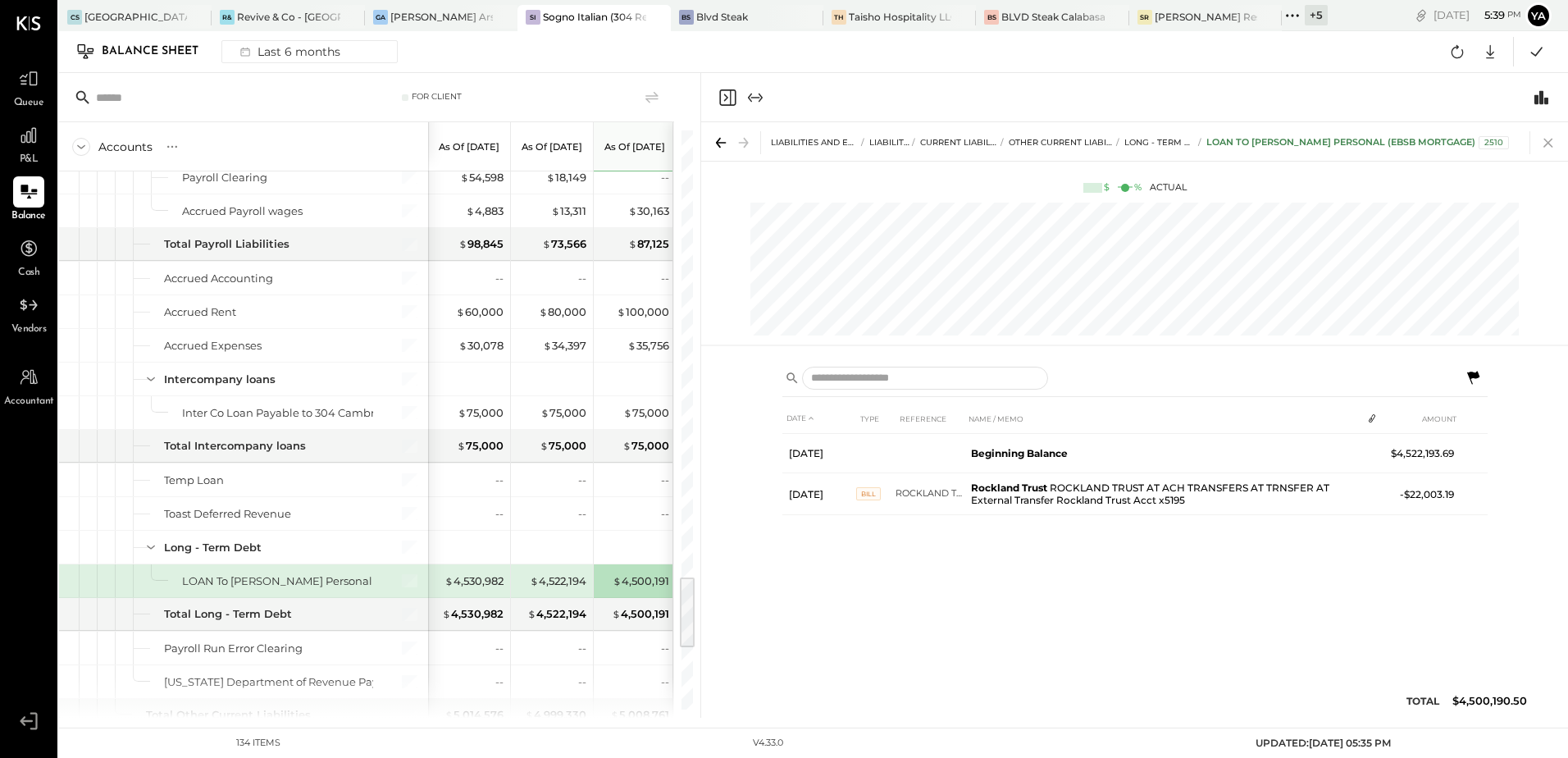
click at [1549, 146] on icon at bounding box center [1548, 143] width 23 height 23
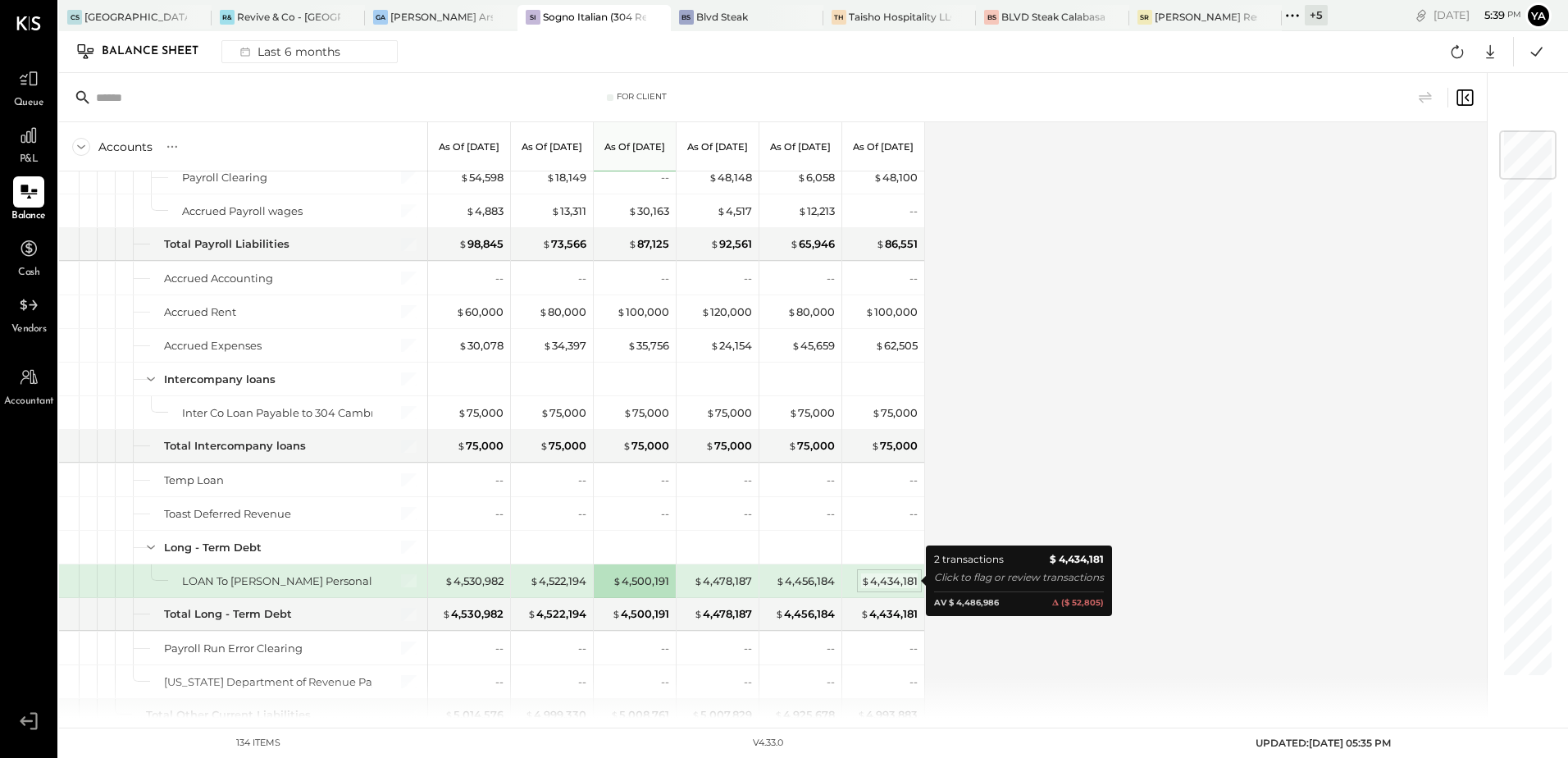
click at [887, 577] on div "$ 4,434,181" at bounding box center [889, 581] width 57 height 16
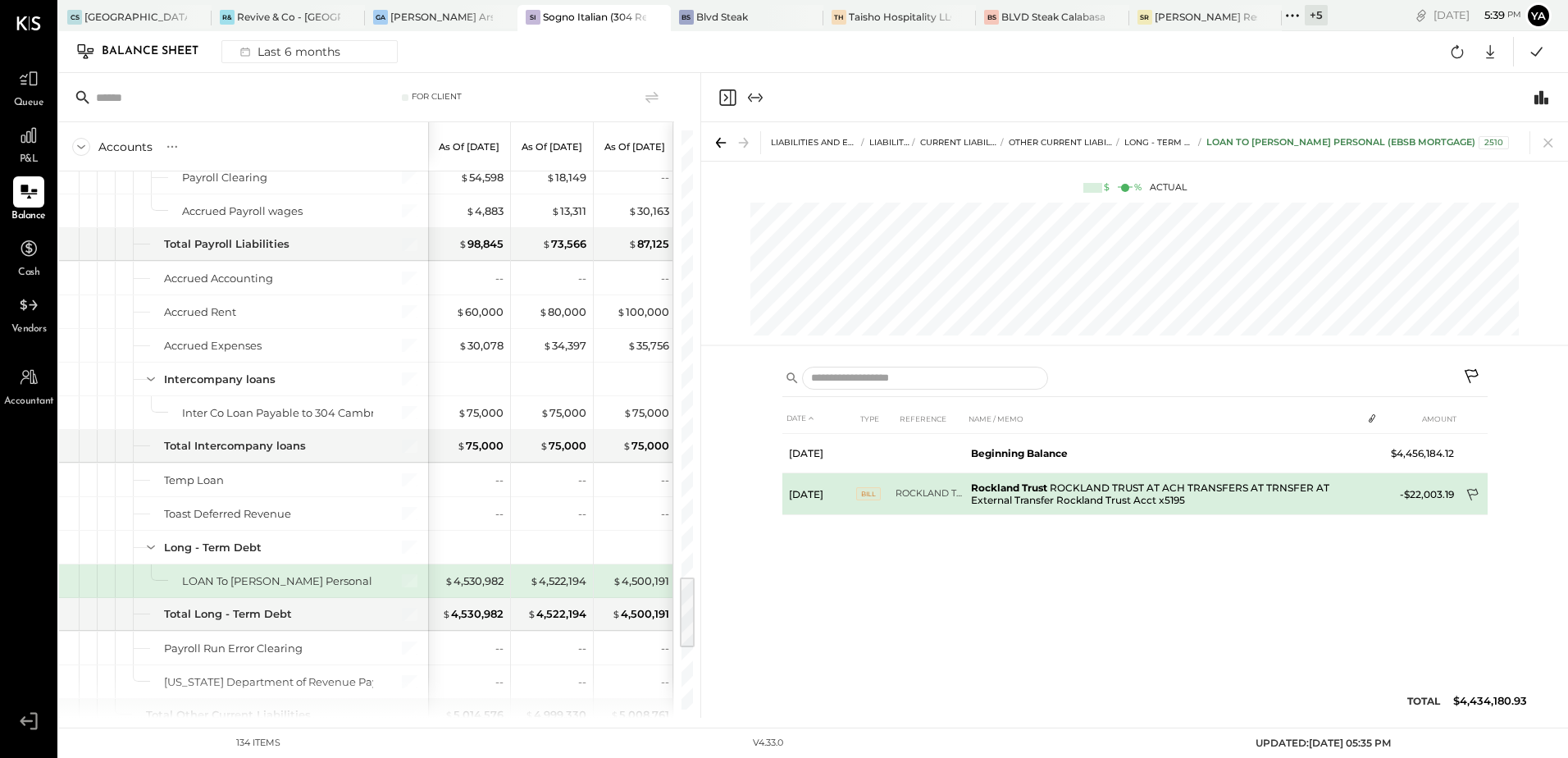
click at [1473, 495] on icon at bounding box center [1473, 495] width 17 height 17
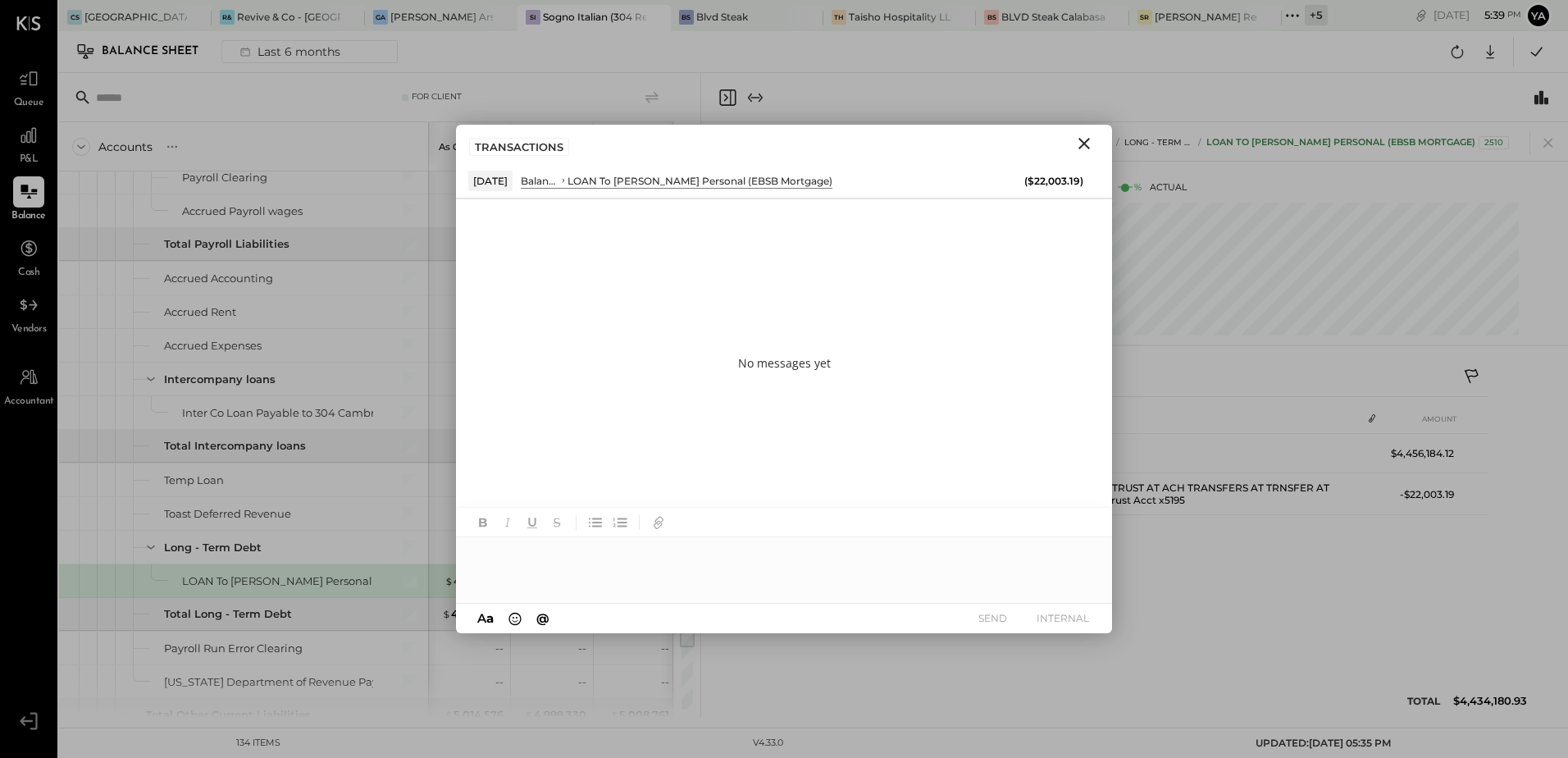
click at [607, 557] on div at bounding box center [784, 569] width 657 height 65
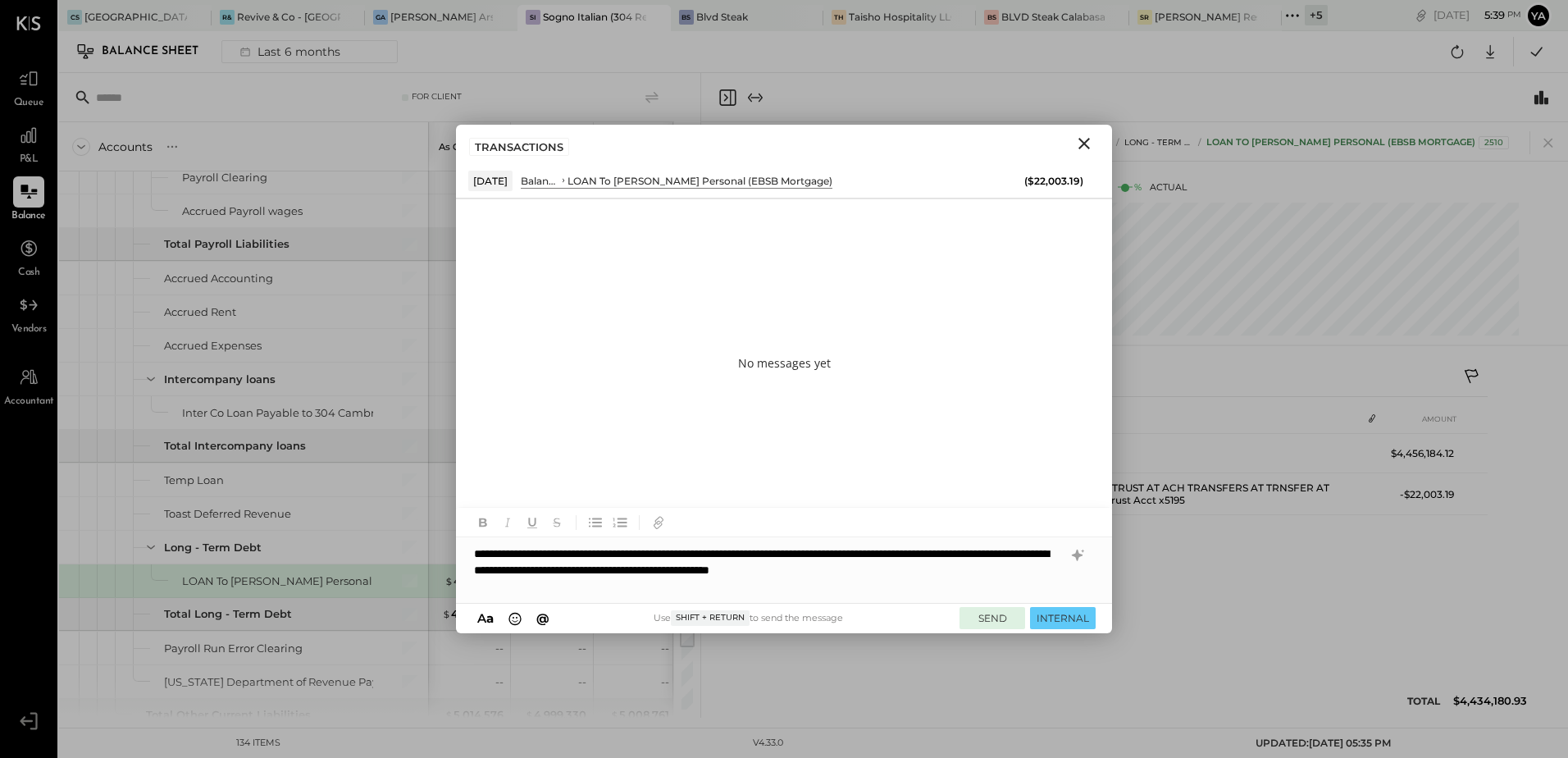
click at [996, 613] on button "SEND" at bounding box center [992, 617] width 65 height 22
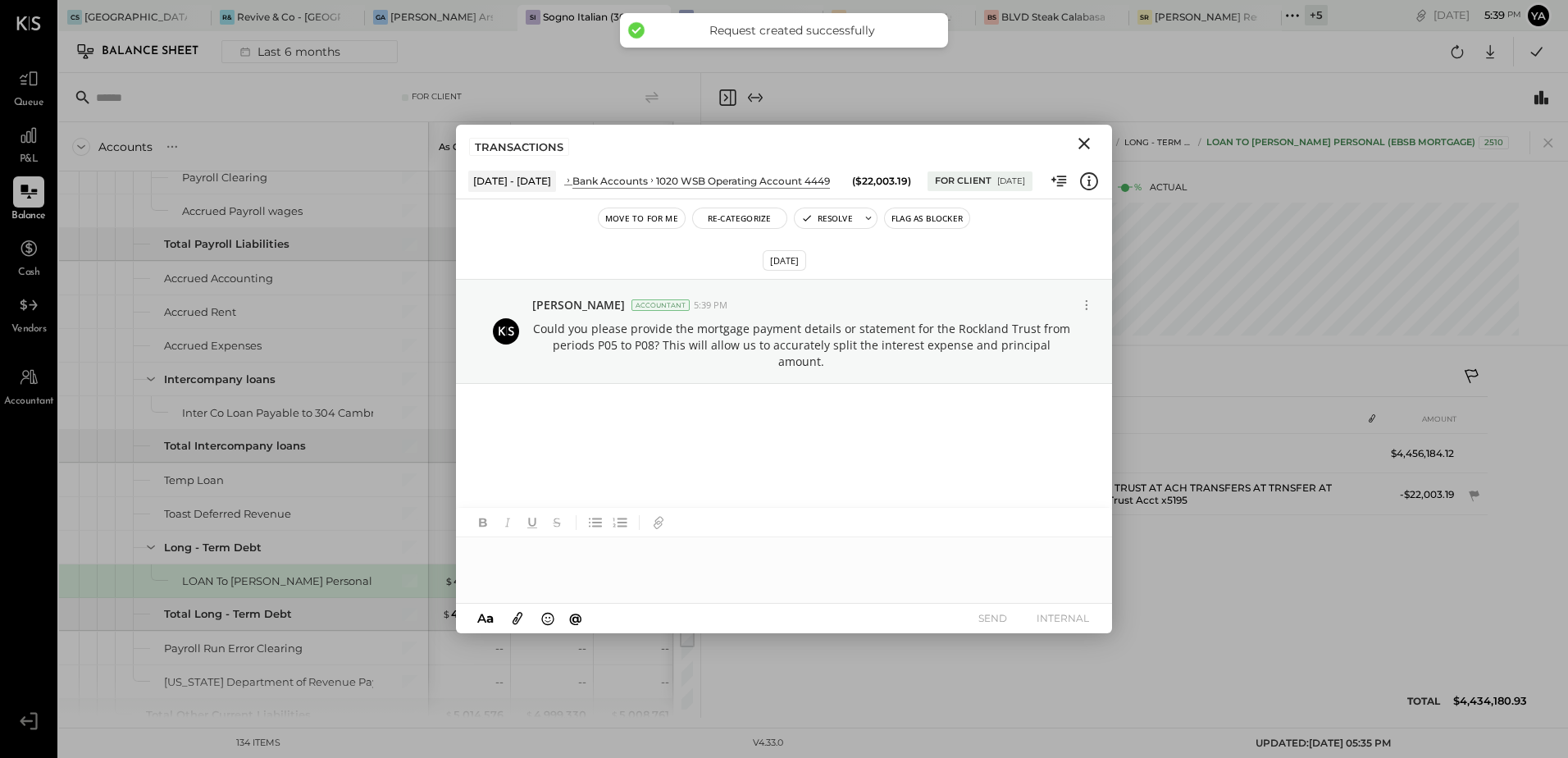
click at [1086, 138] on icon "Close" at bounding box center [1084, 144] width 20 height 20
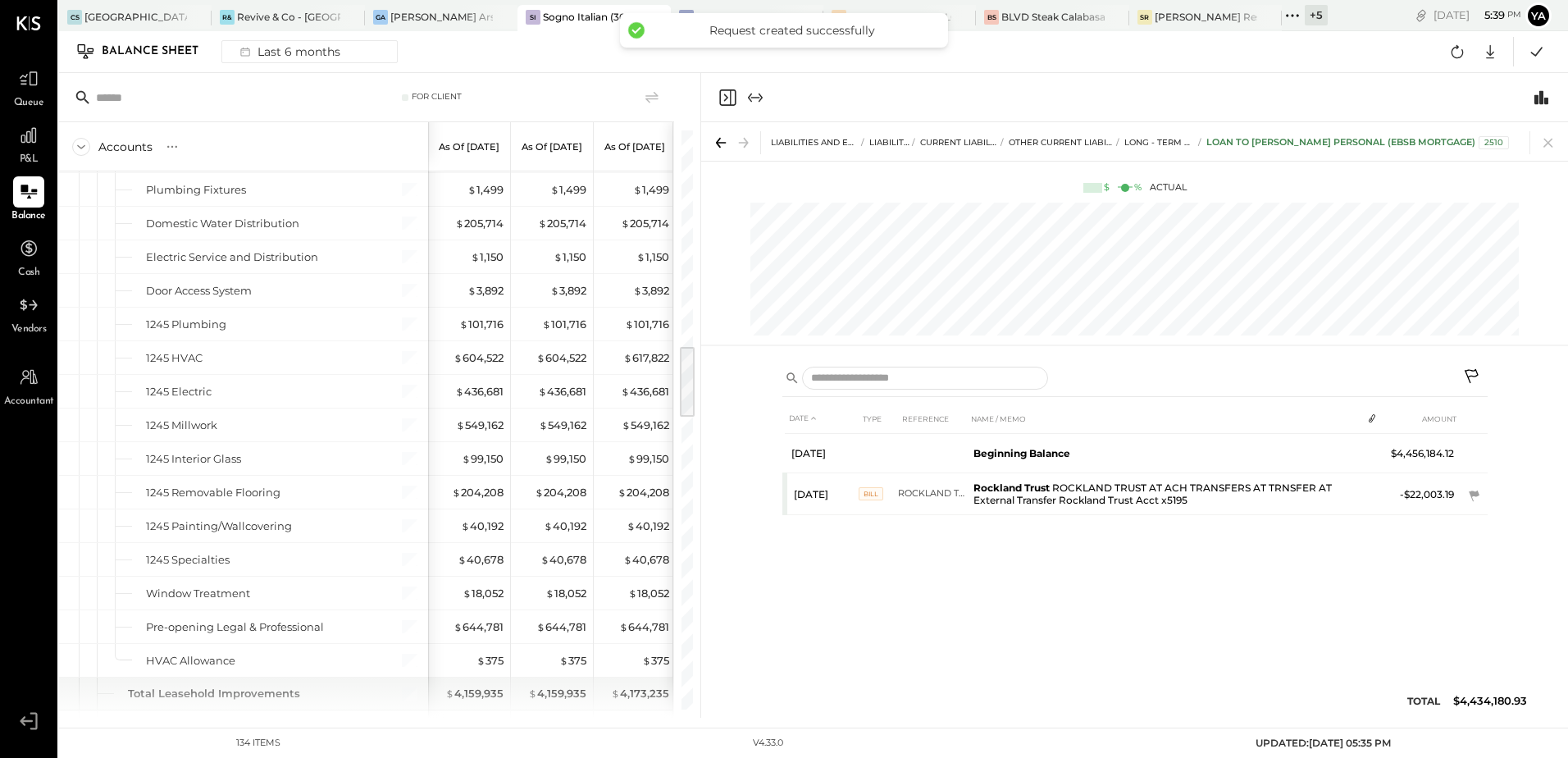
scroll to position [1620, 0]
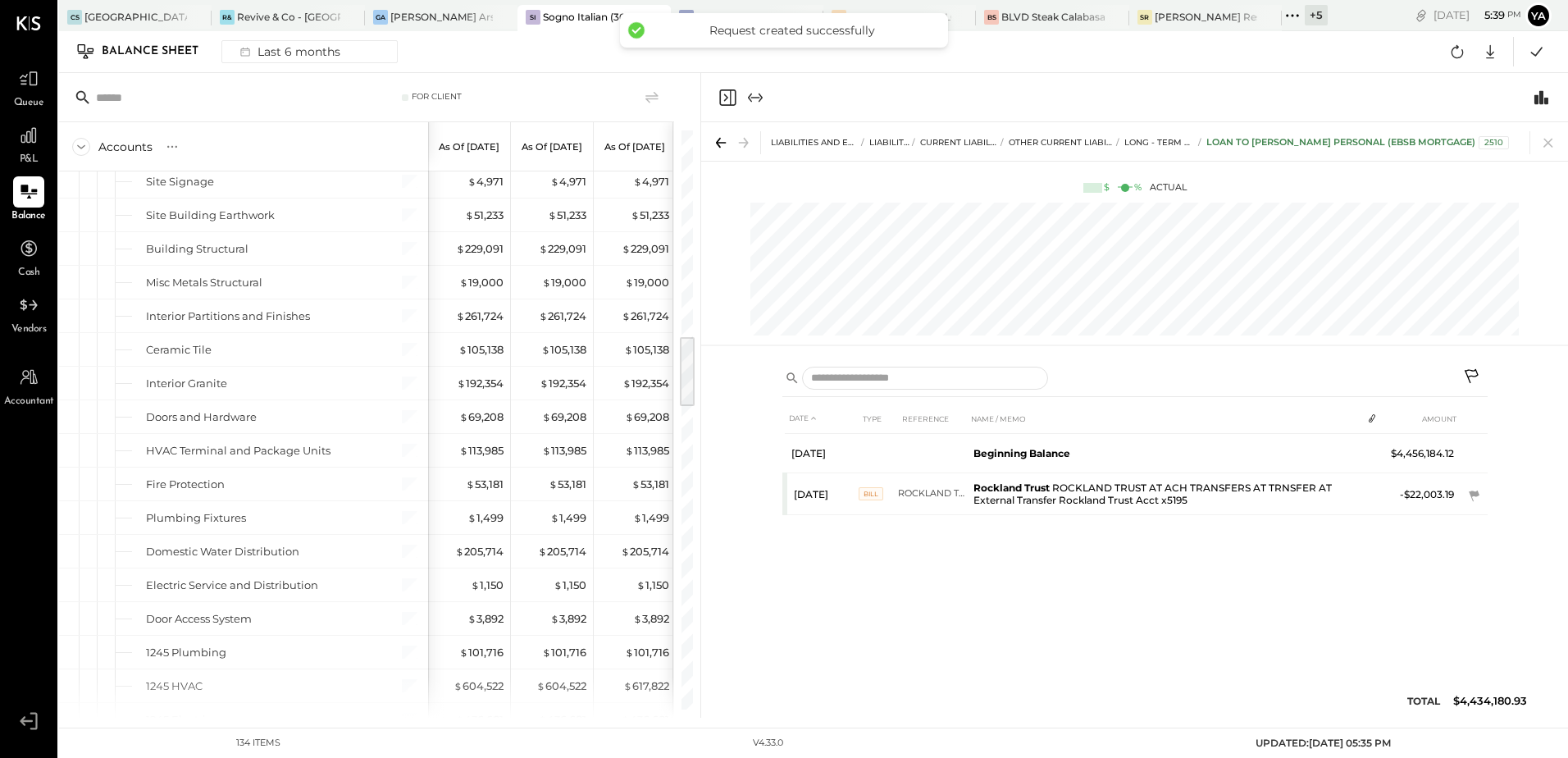
click at [44, 95] on div "Queue" at bounding box center [28, 87] width 48 height 48
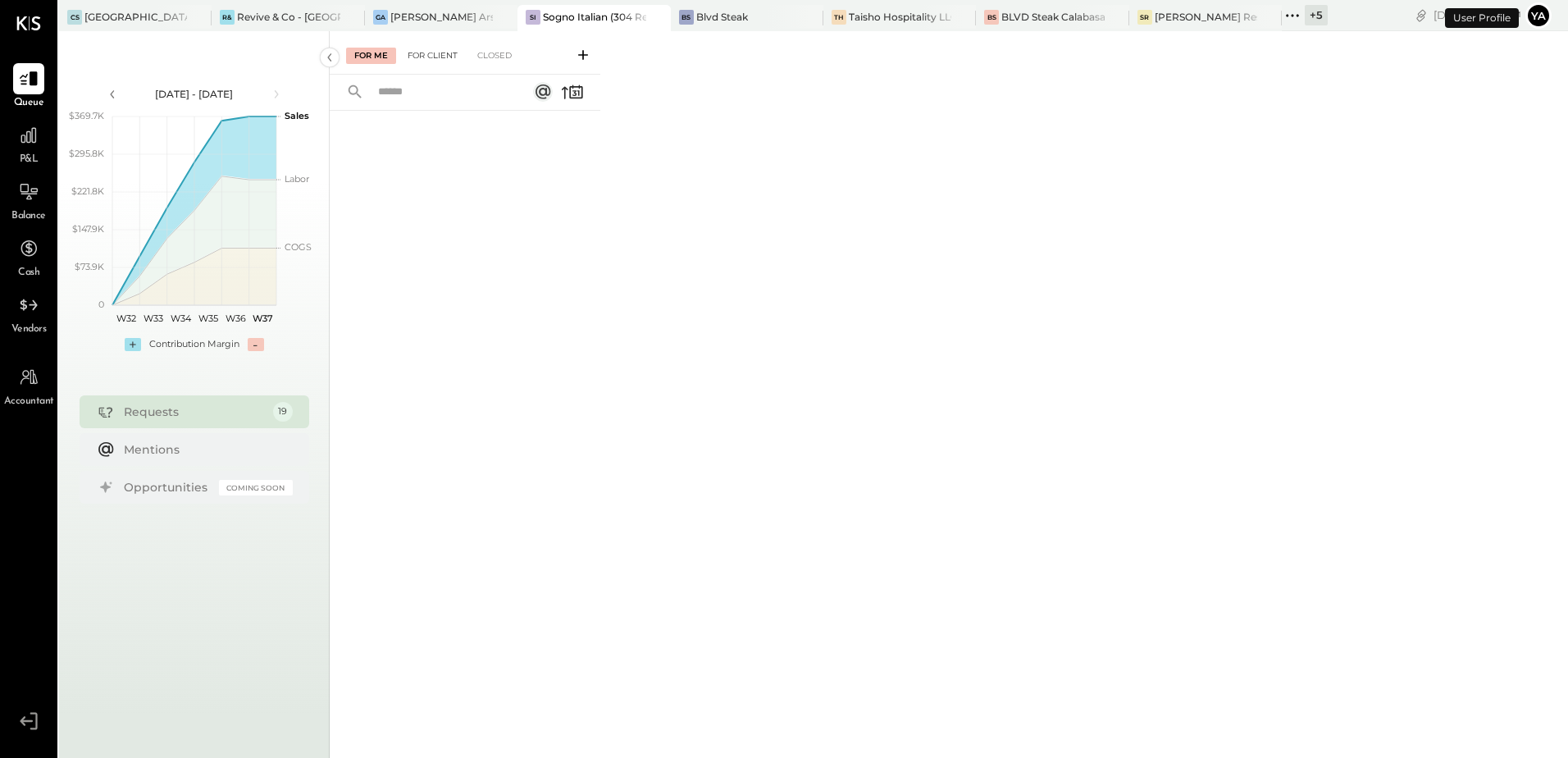
click at [434, 55] on div "For Client" at bounding box center [433, 56] width 66 height 17
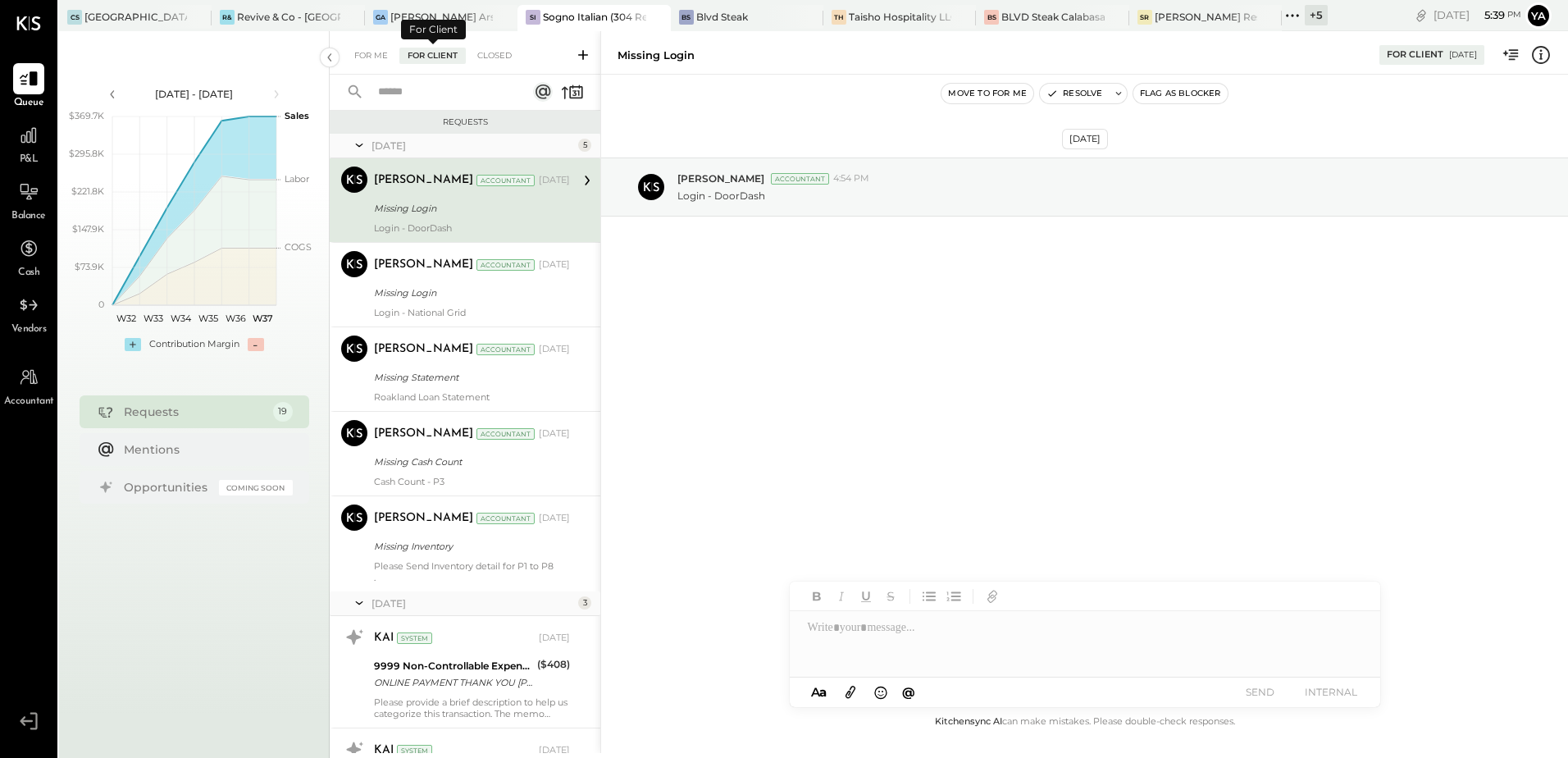
click at [434, 55] on div "For Client" at bounding box center [433, 56] width 66 height 17
click at [566, 91] on icon at bounding box center [572, 92] width 23 height 23
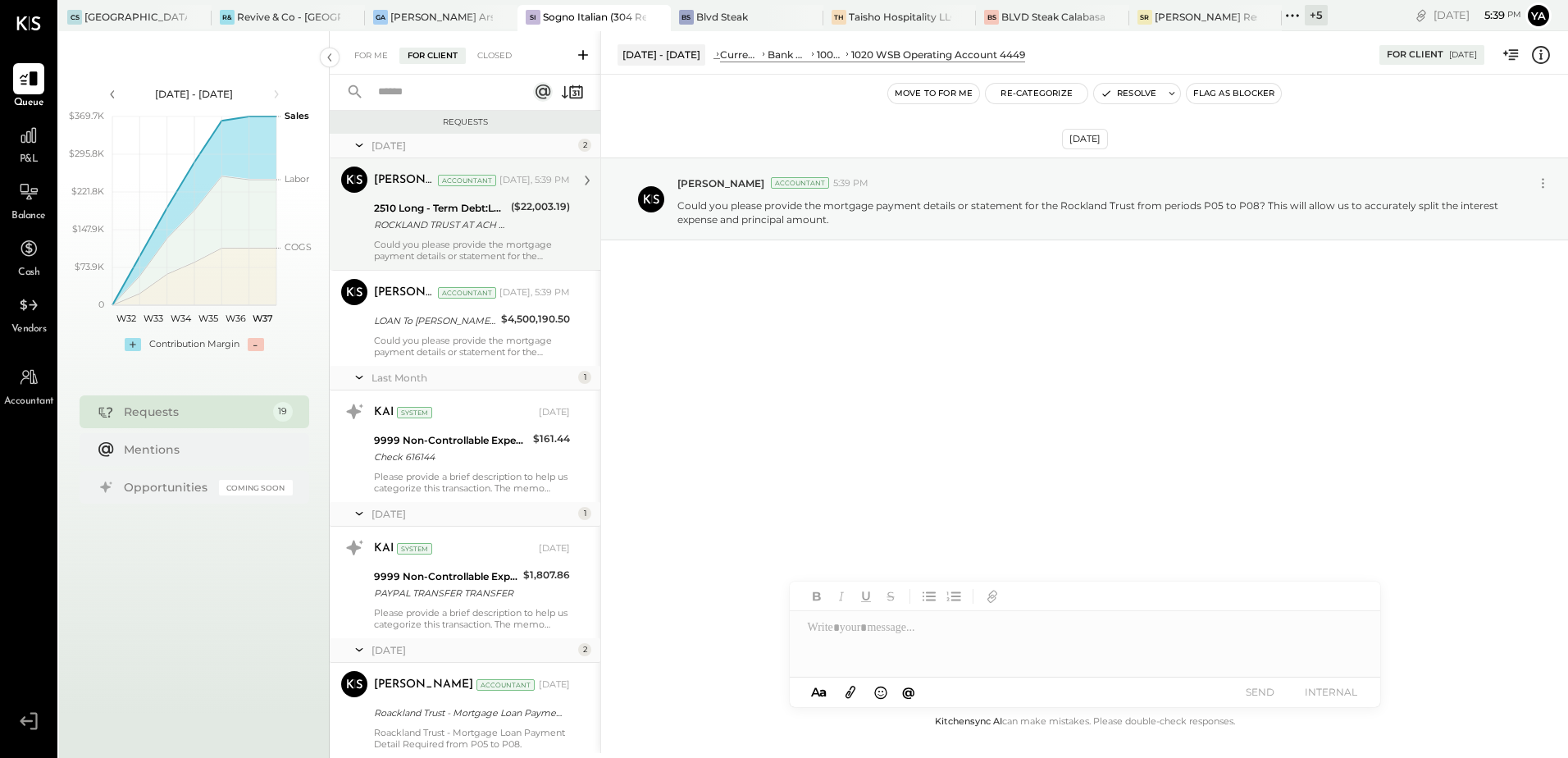
click at [493, 202] on div "2510 Long - Term Debt:LOAN To [PERSON_NAME] Personal (EBSB Mortgage)" at bounding box center [440, 208] width 132 height 17
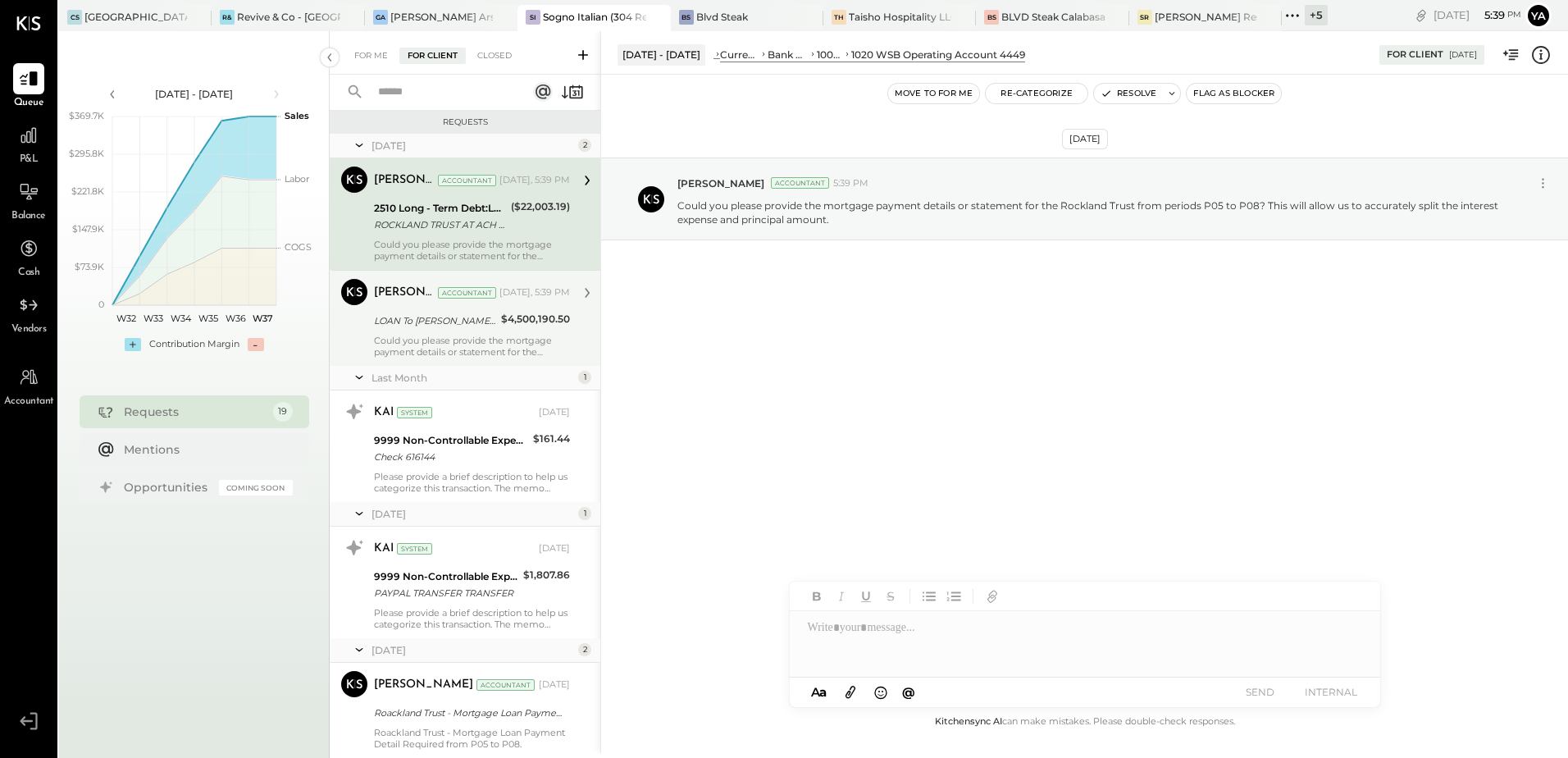
click at [487, 342] on div "Could you please provide the mortgage payment details or statement for the Rock…" at bounding box center [472, 347] width 196 height 23
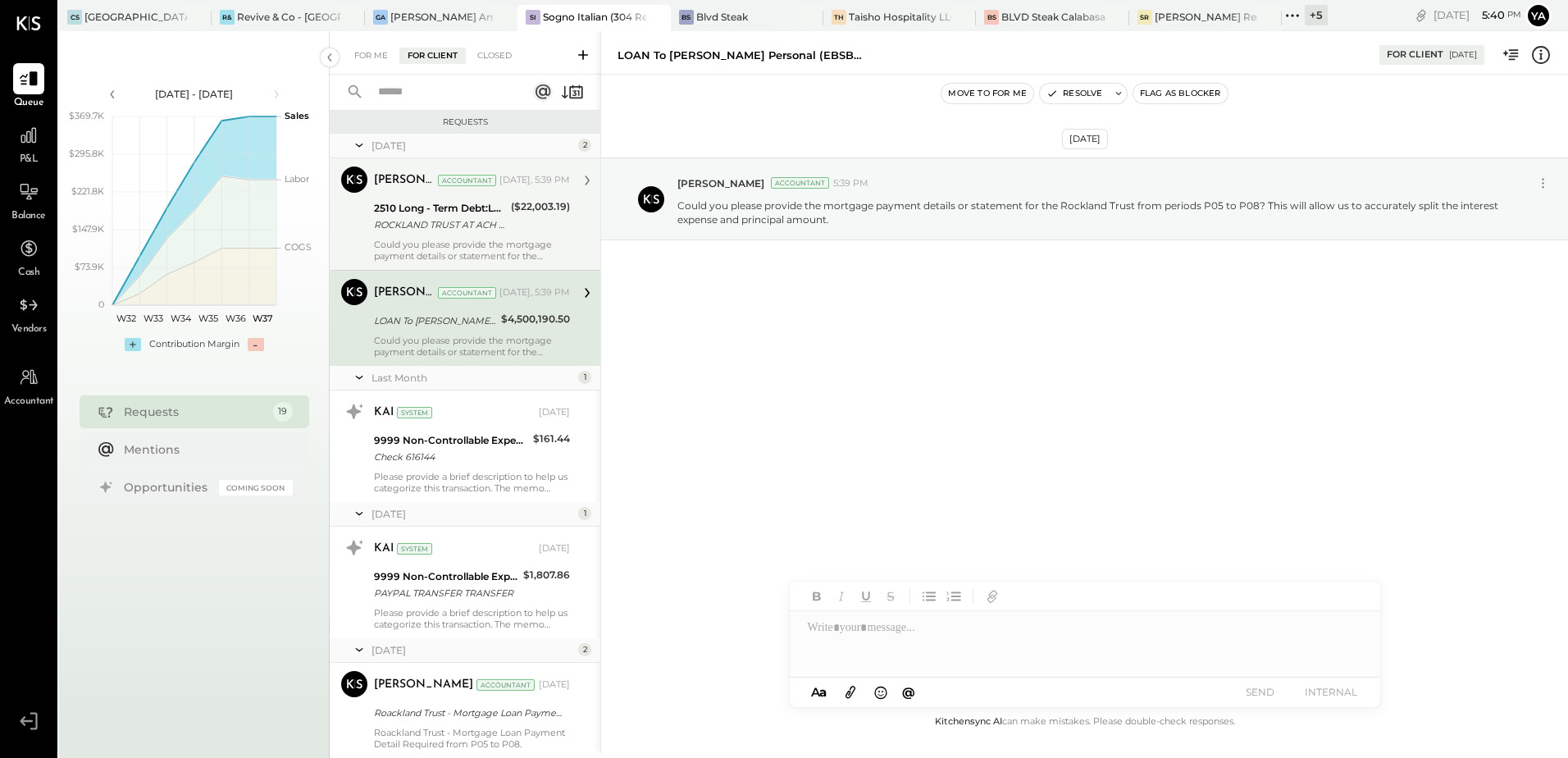
click at [470, 258] on div "Could you please provide the mortgage payment details or statement for the Rock…" at bounding box center [472, 250] width 196 height 23
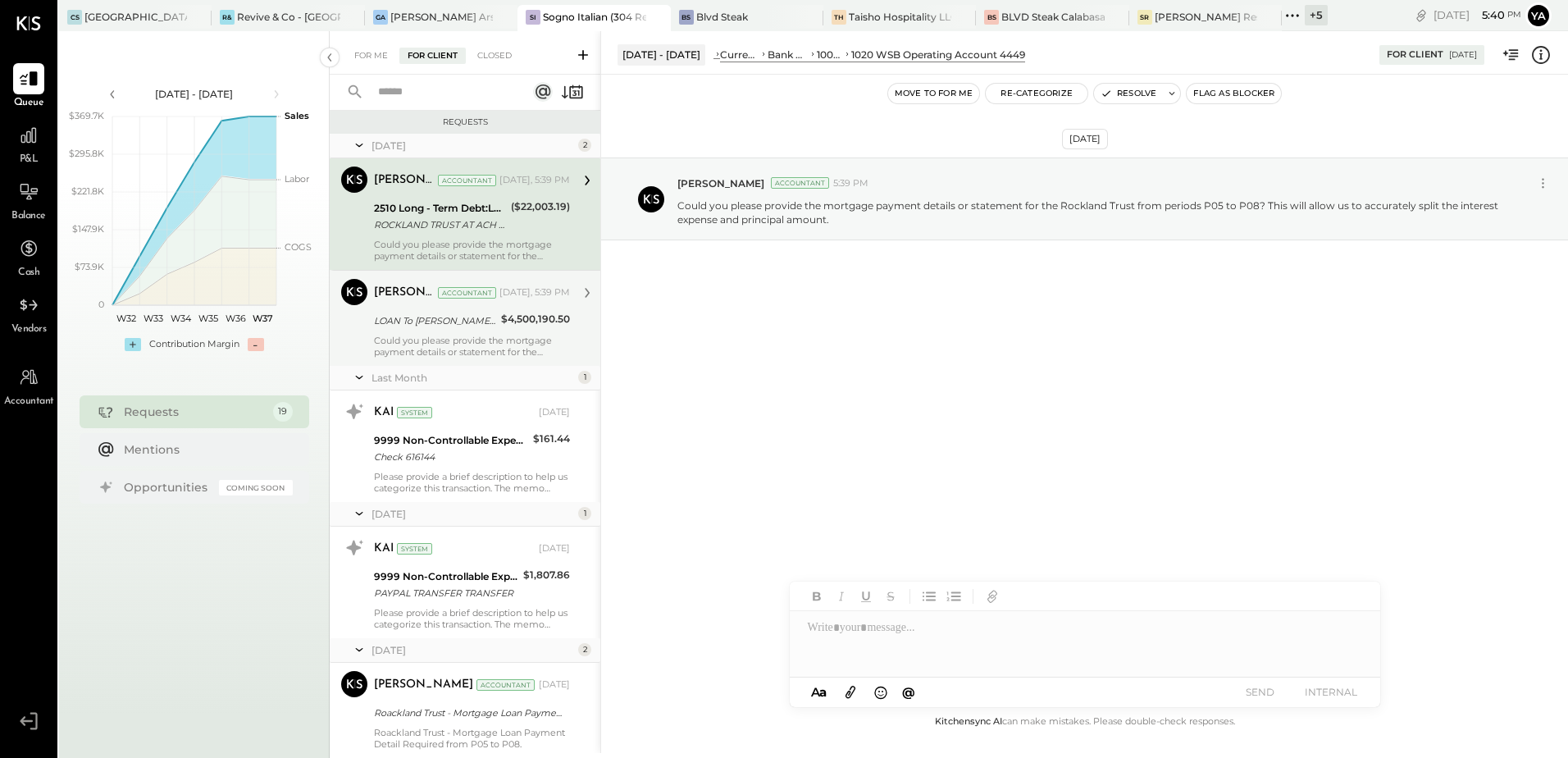
click at [485, 333] on div "[PERSON_NAME] Accountant [DATE], 5:39 PM LOAN To [PERSON_NAME] Personal (EBSB M…" at bounding box center [472, 317] width 196 height 79
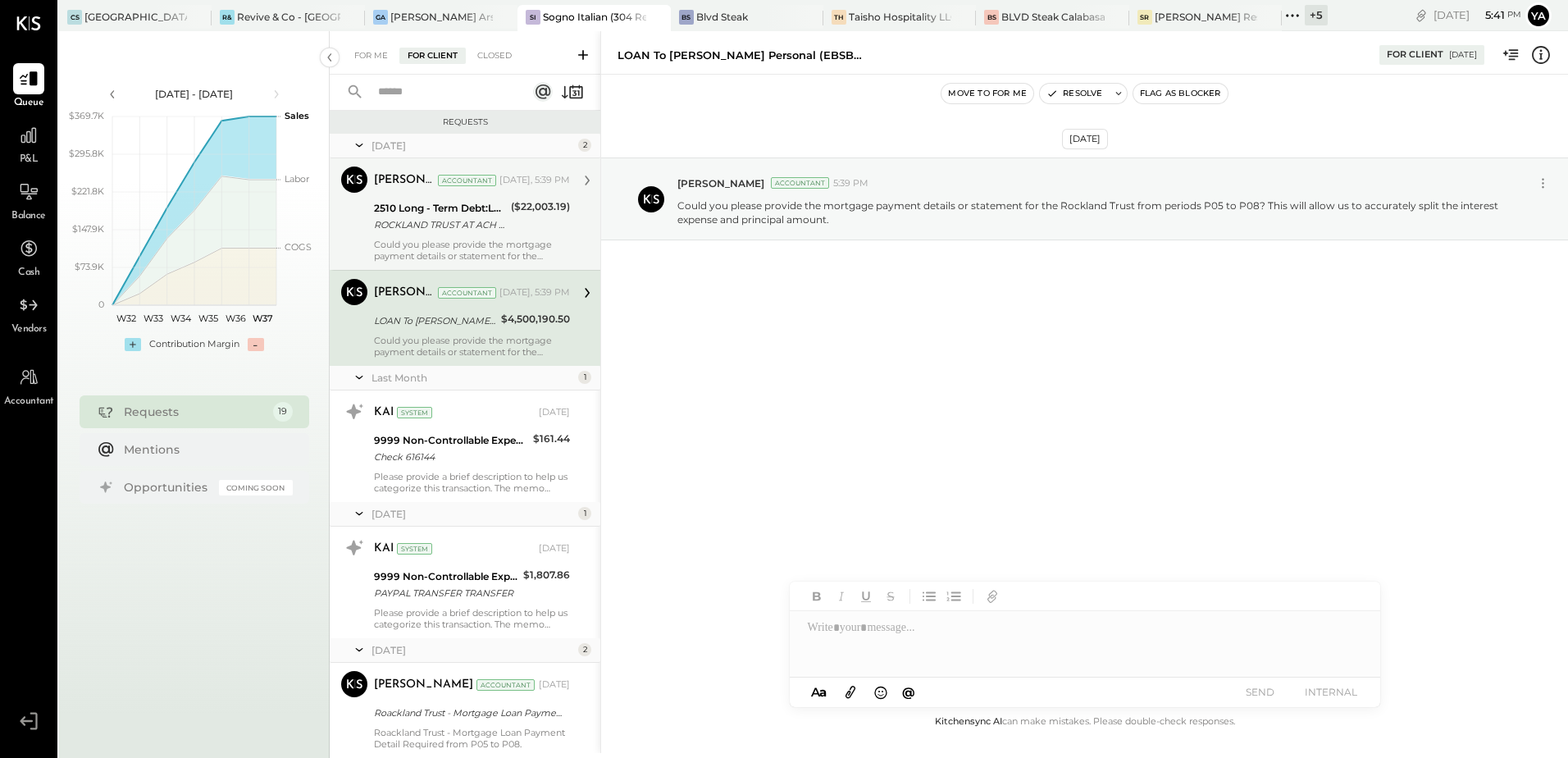
click at [432, 300] on div "[PERSON_NAME] Accountant [DATE], 5:39 PM" at bounding box center [472, 293] width 196 height 23
click at [1119, 100] on button at bounding box center [1119, 94] width 17 height 20
click at [1020, 343] on div "[DATE] [PERSON_NAME] Accountant 5:39 PM Could you please provide the mortgage p…" at bounding box center [1084, 239] width 967 height 248
click at [996, 232] on div "[PERSON_NAME] Accountant 5:39 PM Could you please provide the mortgage payment …" at bounding box center [1084, 198] width 967 height 83
drag, startPoint x: 452, startPoint y: 321, endPoint x: 452, endPoint y: 307, distance: 14.0
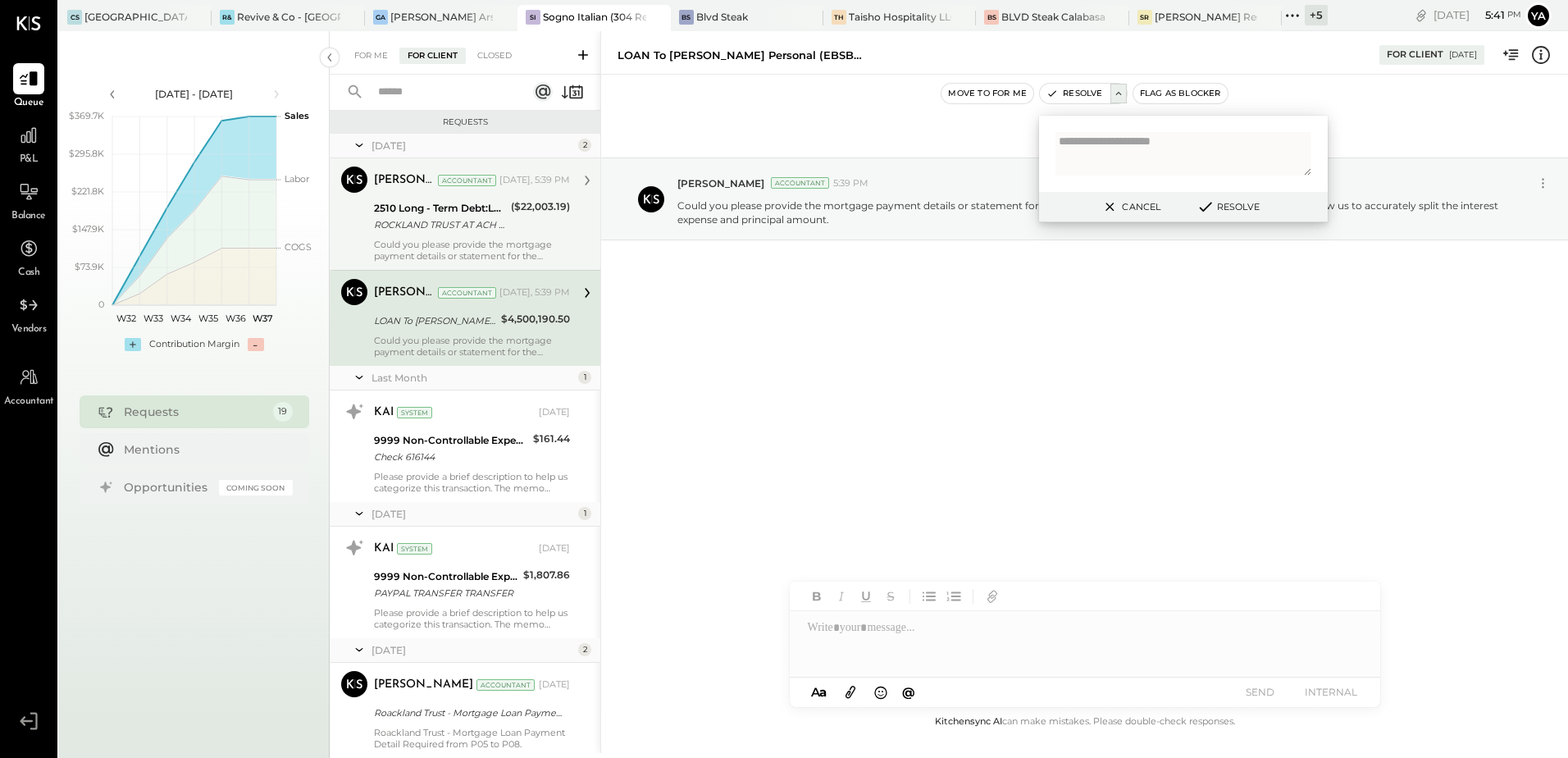
click at [452, 307] on div "[PERSON_NAME] Accountant [DATE], 5:39 PM LOAN To [PERSON_NAME] Personal (EBSB M…" at bounding box center [472, 317] width 196 height 79
click at [1432, 404] on div "[DATE] [PERSON_NAME] Accountant 5:39 PM Could you please provide the mortgage p…" at bounding box center [1084, 393] width 967 height 637
click at [1538, 183] on icon at bounding box center [1544, 184] width 18 height 18
click at [1252, 331] on div "[DATE] [PERSON_NAME] Accountant 5:39 PM Edit Message Could you please provide t…" at bounding box center [1084, 239] width 967 height 248
click at [1132, 207] on button "Cancel" at bounding box center [1130, 207] width 70 height 21
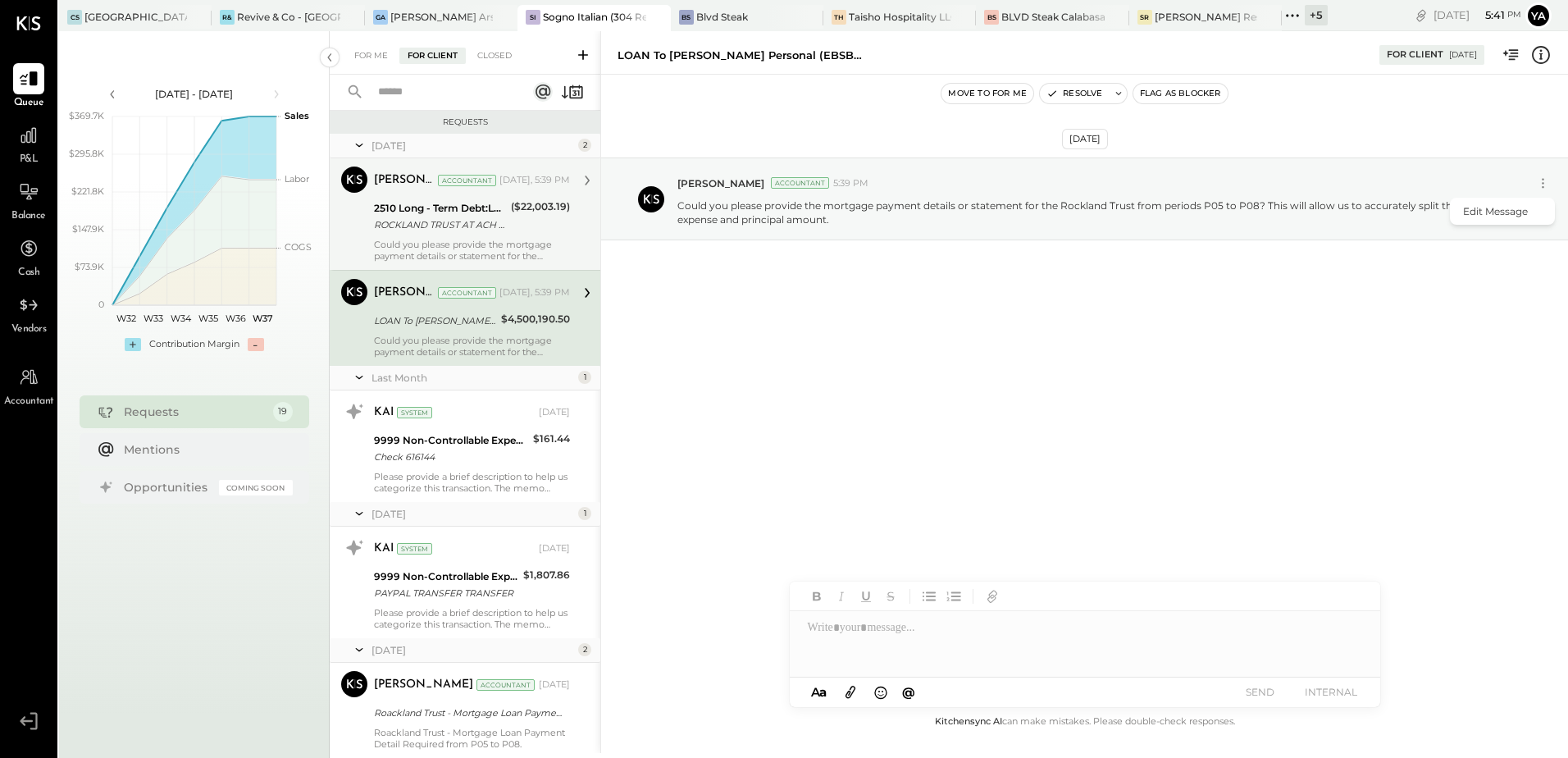
click at [1103, 355] on div "[DATE] [PERSON_NAME] Accountant 5:39 PM Edit Message Could you please provide t…" at bounding box center [1084, 239] width 967 height 248
click at [1095, 90] on button "Resolve" at bounding box center [1074, 94] width 69 height 20
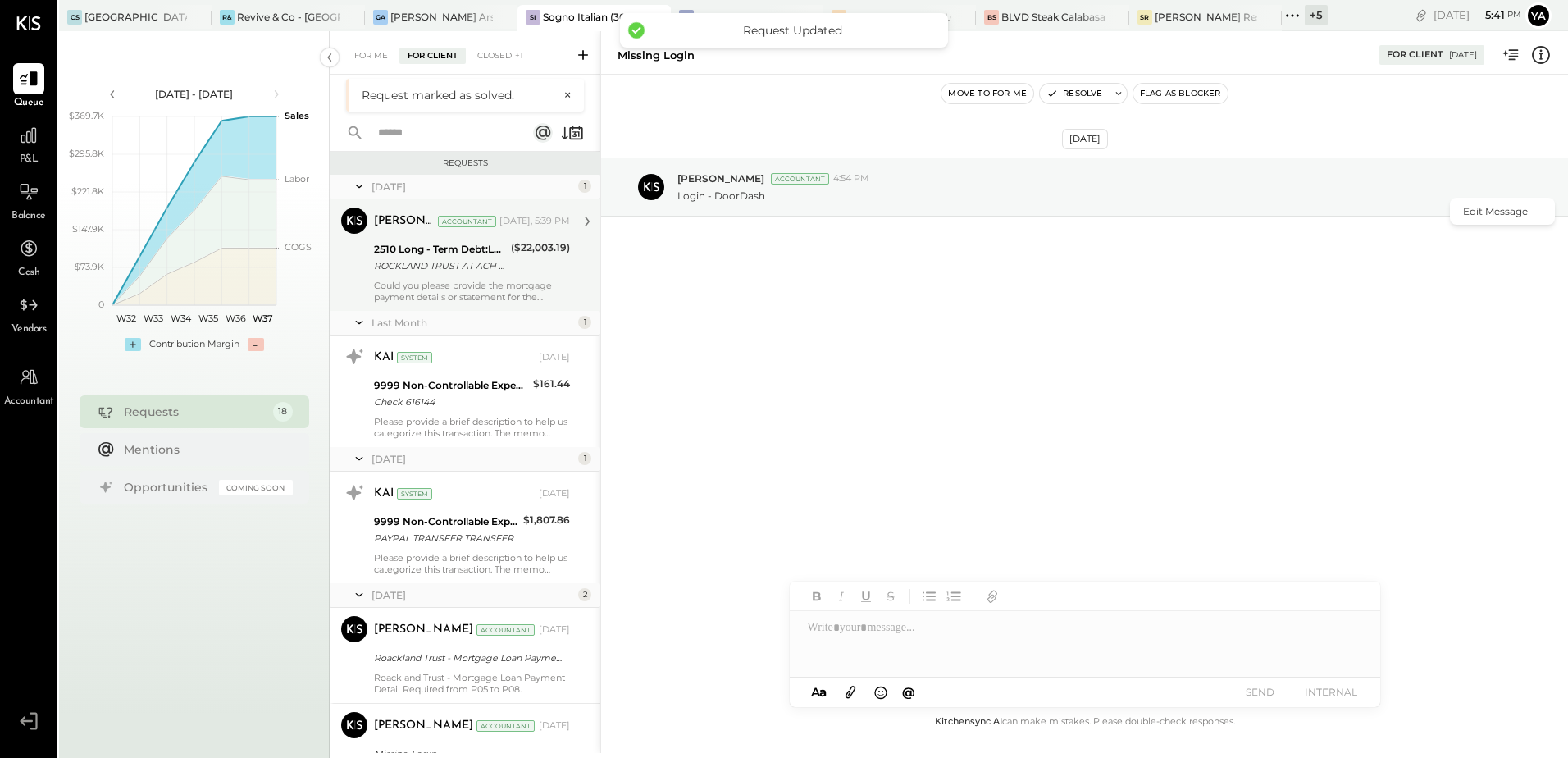
click at [496, 274] on div "2510 Long - Term Debt:LOAN To [PERSON_NAME] Personal (EBSB Mortgage) ROCKLAND T…" at bounding box center [440, 257] width 132 height 36
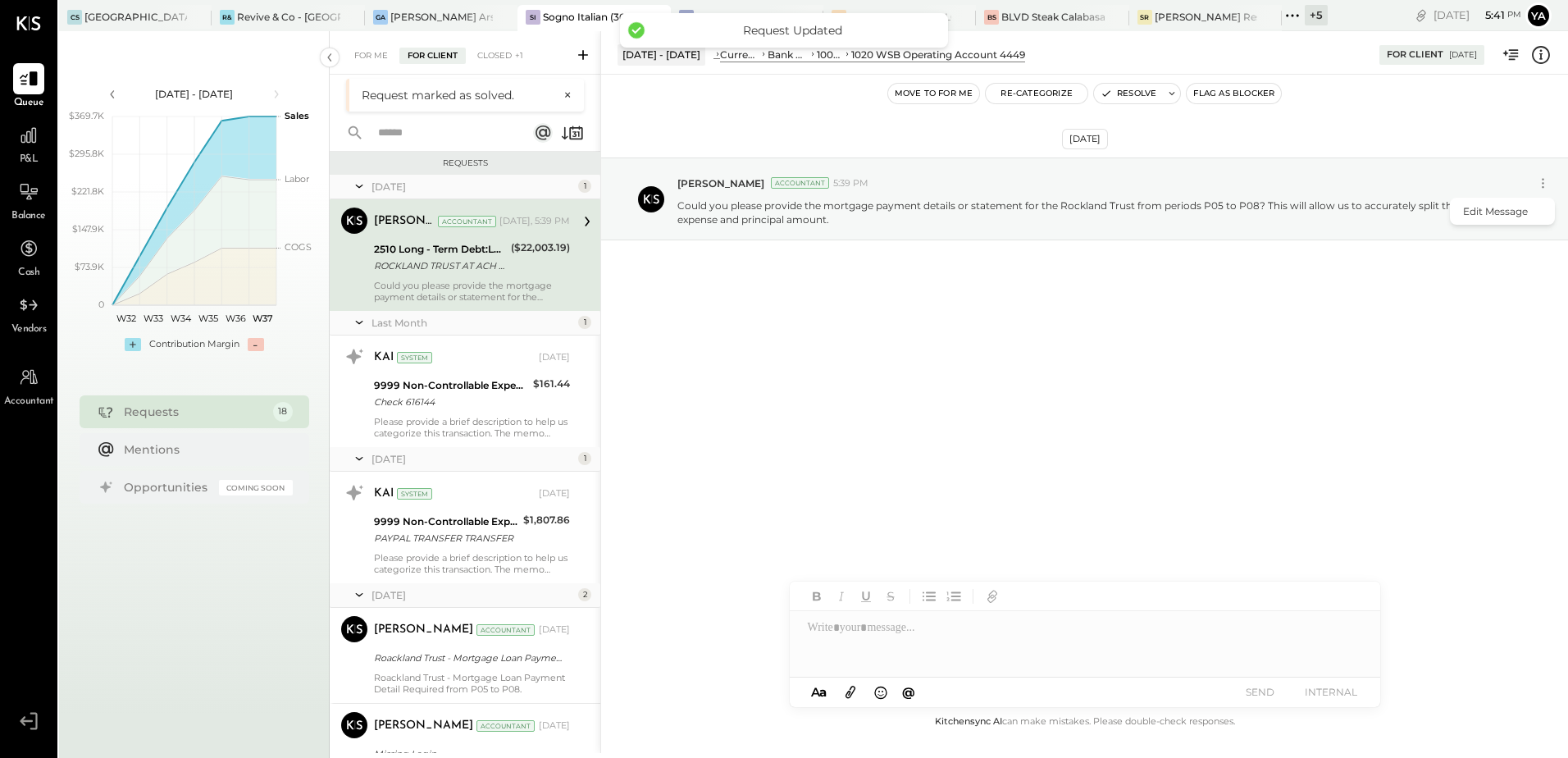
click at [777, 424] on div "[DATE] [PERSON_NAME] Accountant 5:39 PM Edit Message Could you please provide t…" at bounding box center [1084, 393] width 967 height 637
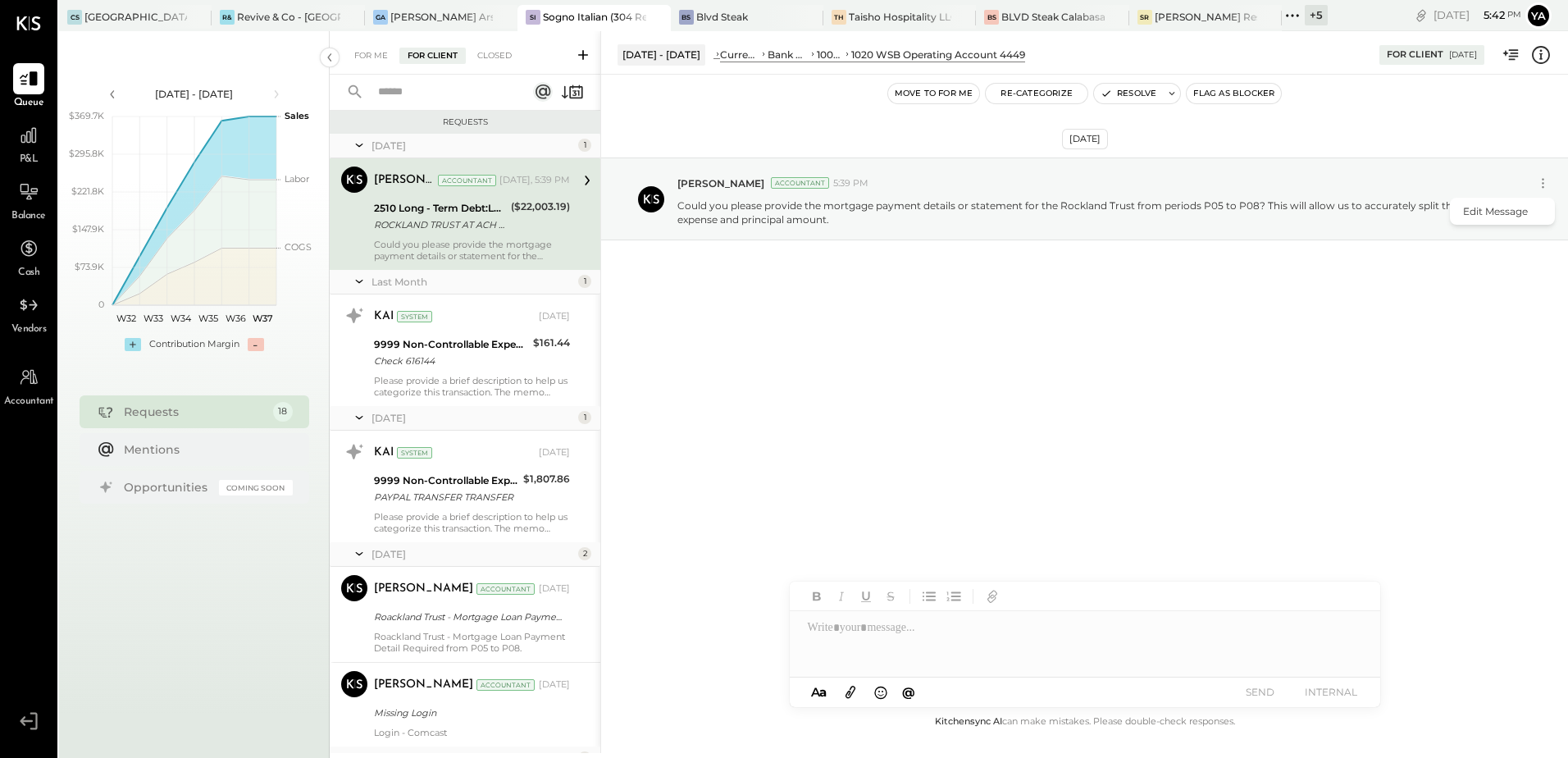
click at [524, 218] on div "($22,003.19)" at bounding box center [540, 216] width 59 height 36
click at [1532, 56] on icon at bounding box center [1541, 55] width 21 height 21
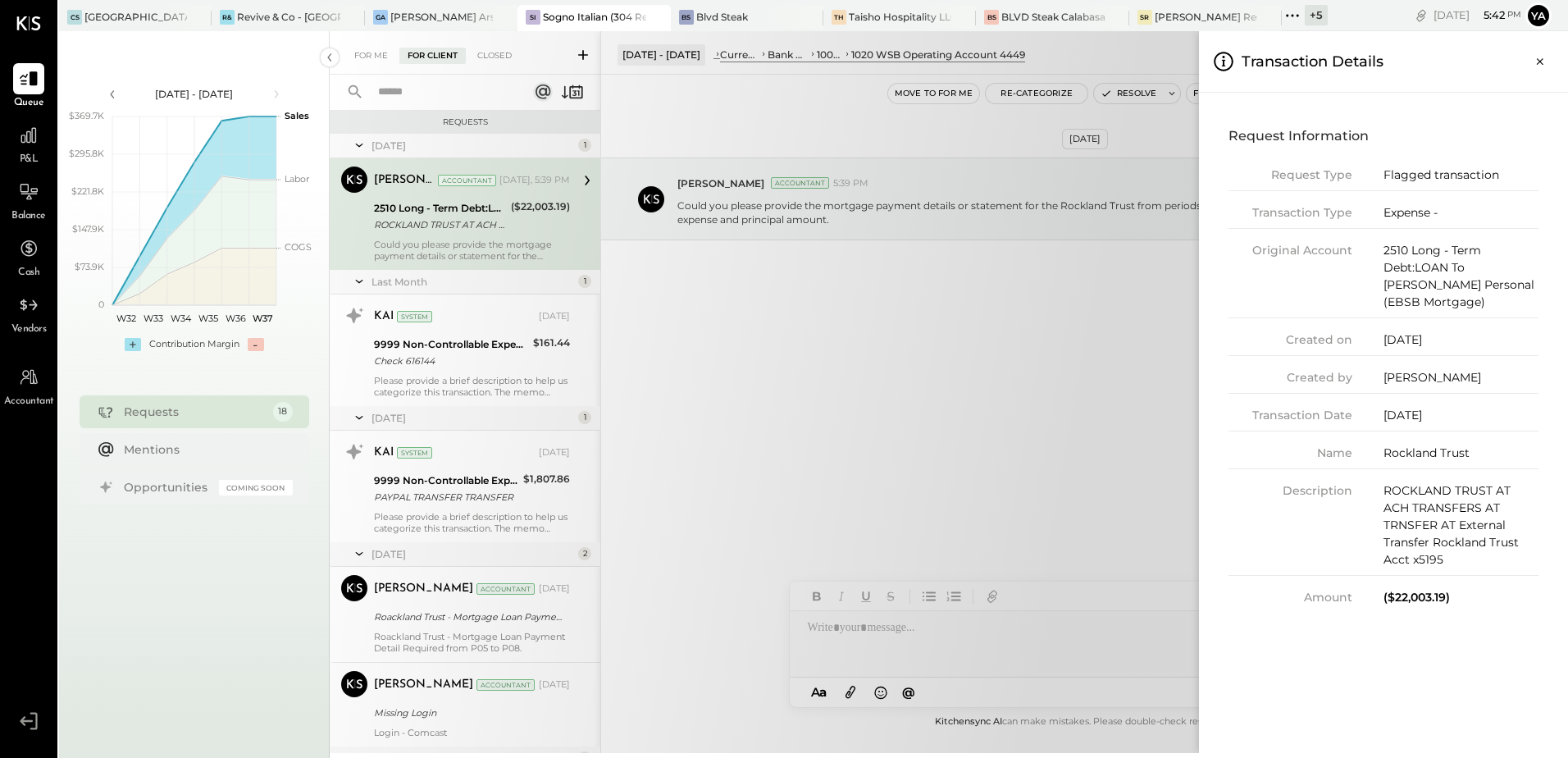
click at [1458, 406] on div "[DATE]" at bounding box center [1461, 415] width 155 height 18
click at [1459, 516] on div "ROCKLAND TRUST AT ACH TRANSFERS AT TRNSFER AT External Transfer Rockland Trust …" at bounding box center [1461, 526] width 155 height 86
click at [1107, 372] on div "For Me For Client Closed Requests [DATE] 1 Yasin Shabhai Accountant [PERSON_NAM…" at bounding box center [949, 392] width 1239 height 722
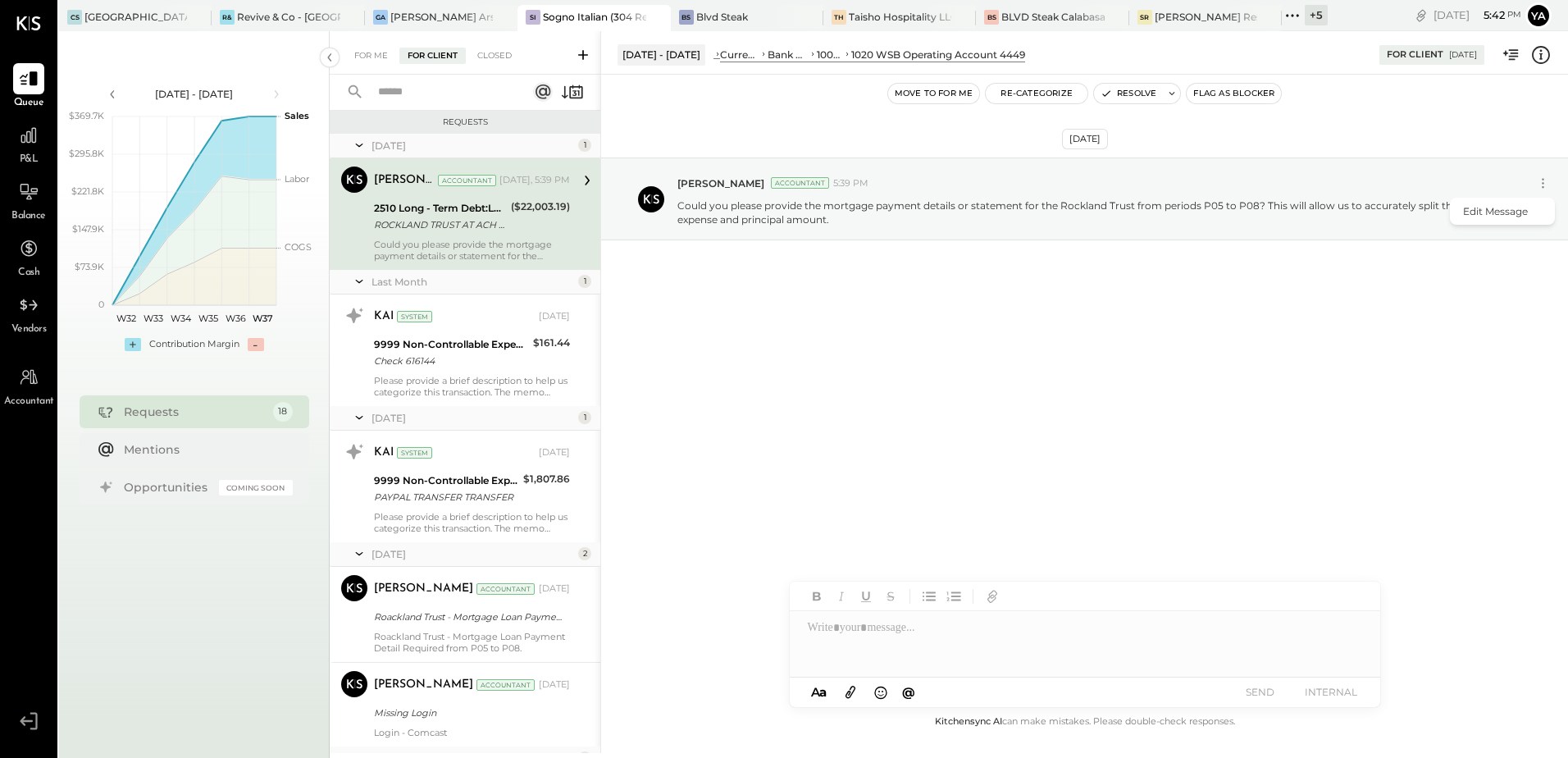
click at [1107, 372] on div "[DATE] [PERSON_NAME] Accountant 5:39 PM Edit Message Could you please provide t…" at bounding box center [1084, 393] width 967 height 637
